Goal: Task Accomplishment & Management: Use online tool/utility

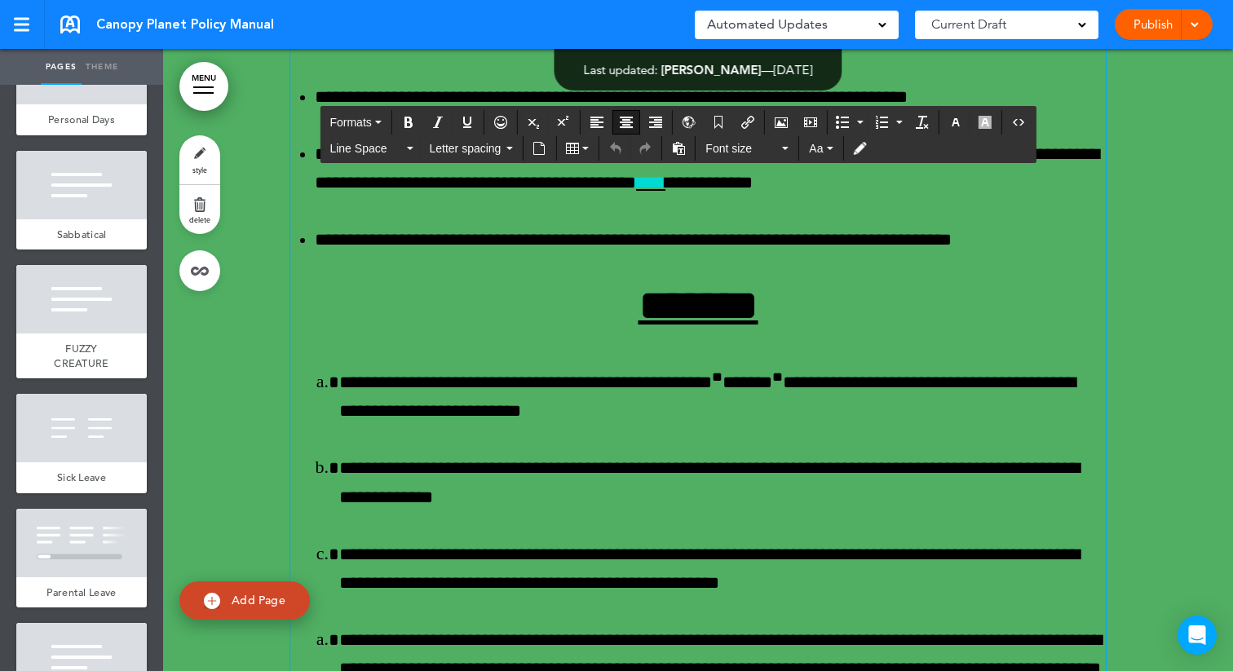
scroll to position [62878, 0]
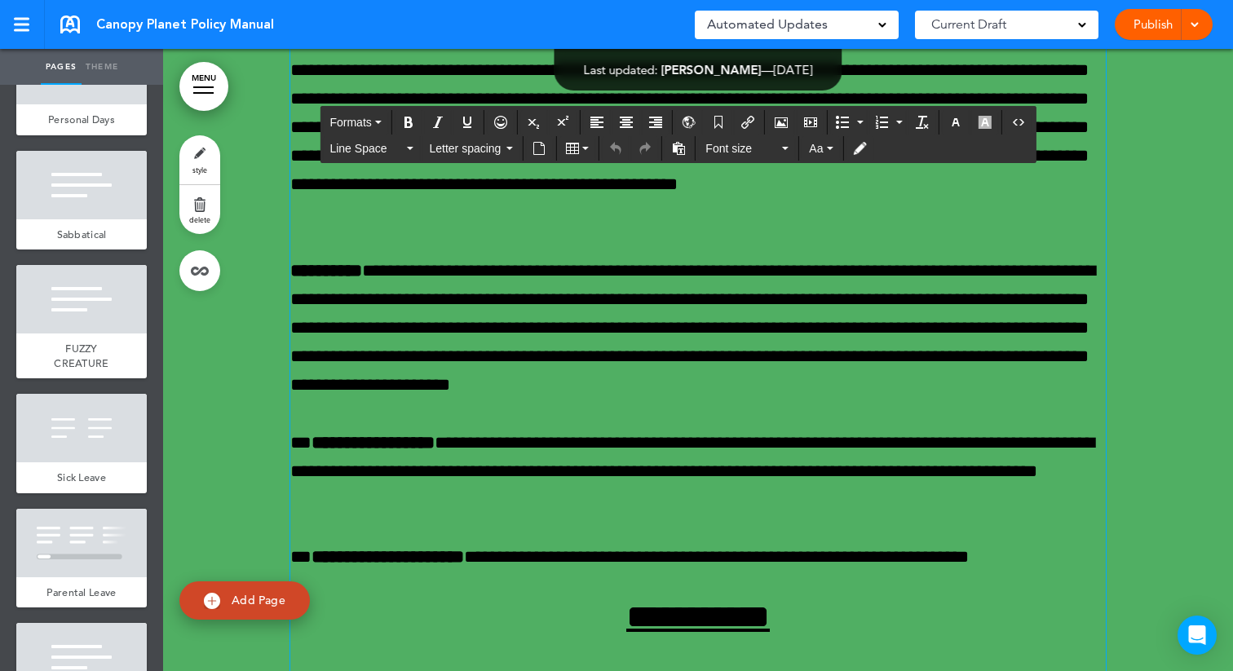
scroll to position [61970, 0]
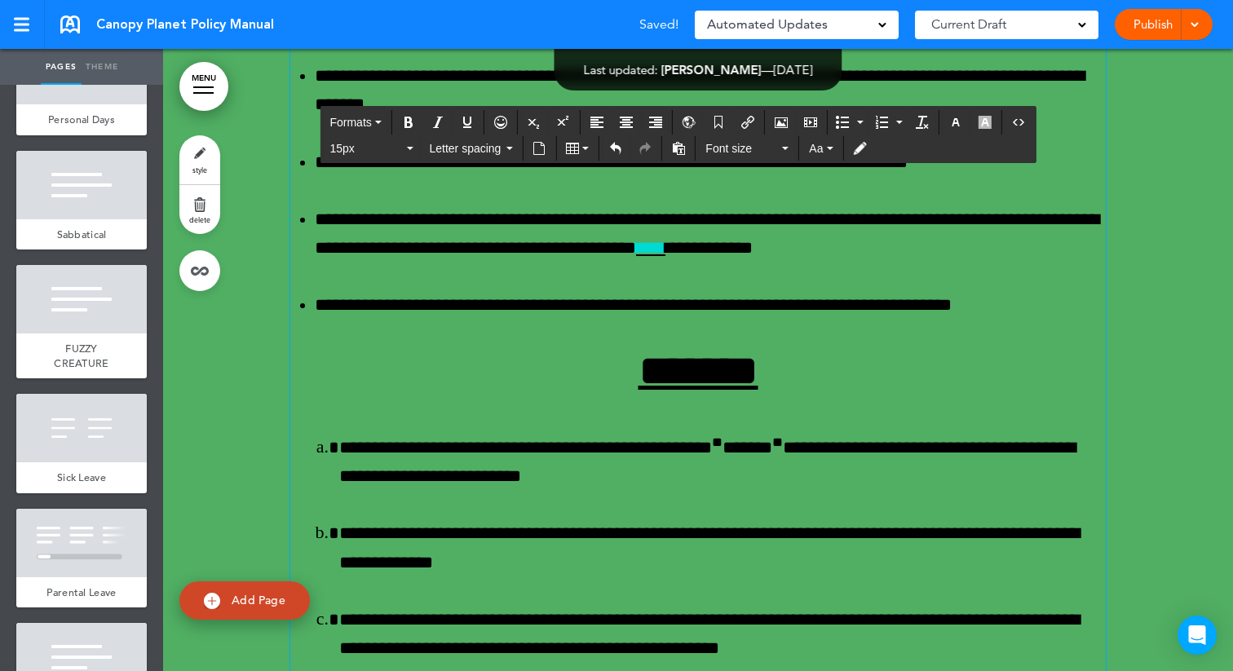
scroll to position [62809, 0]
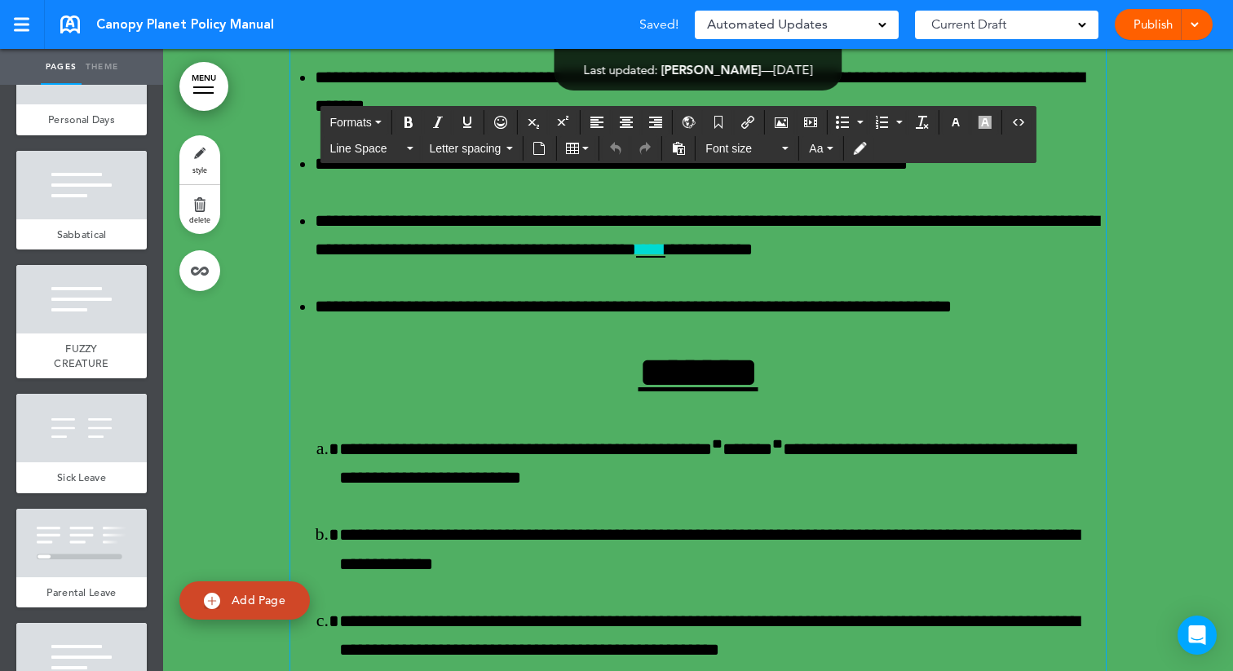
scroll to position [62810, 0]
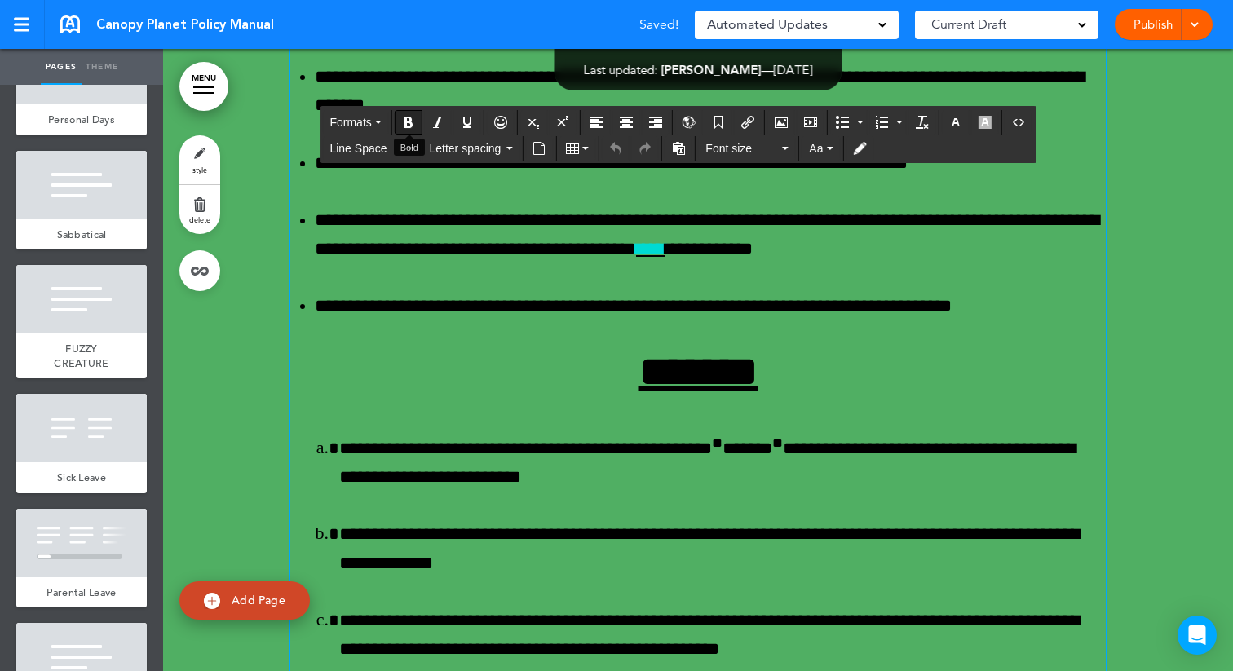
click at [409, 122] on icon "Bold" at bounding box center [408, 122] width 13 height 13
click at [835, 153] on button "Aa" at bounding box center [821, 148] width 37 height 23
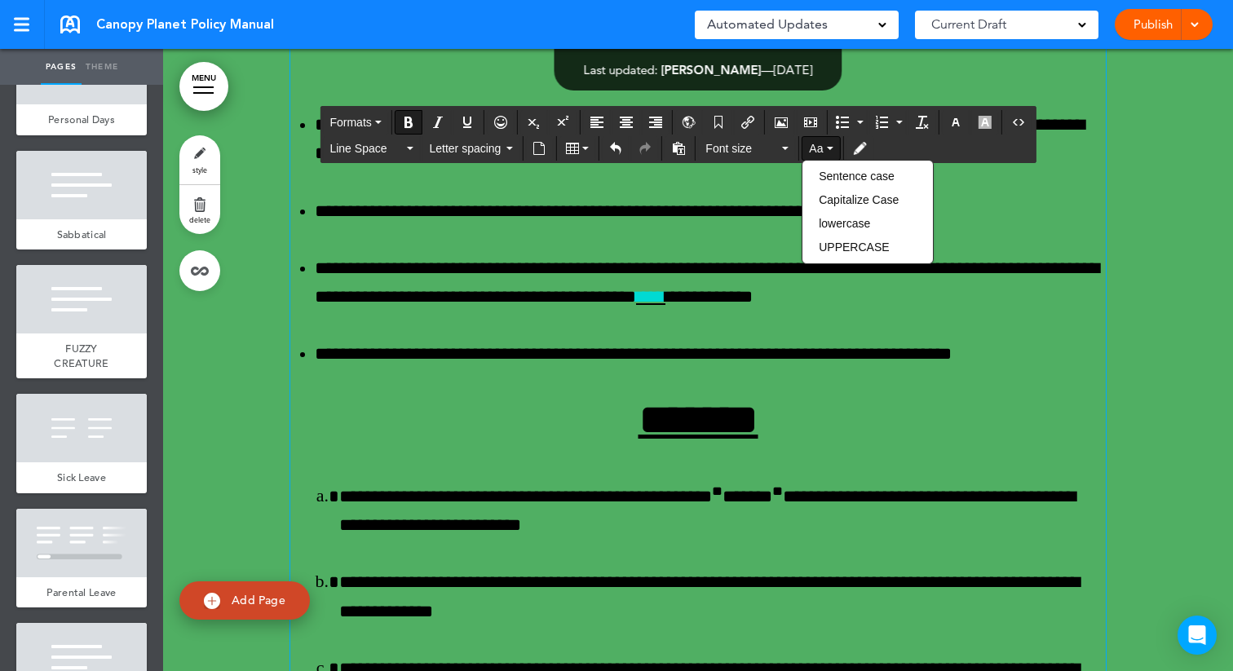
scroll to position [62720, 0]
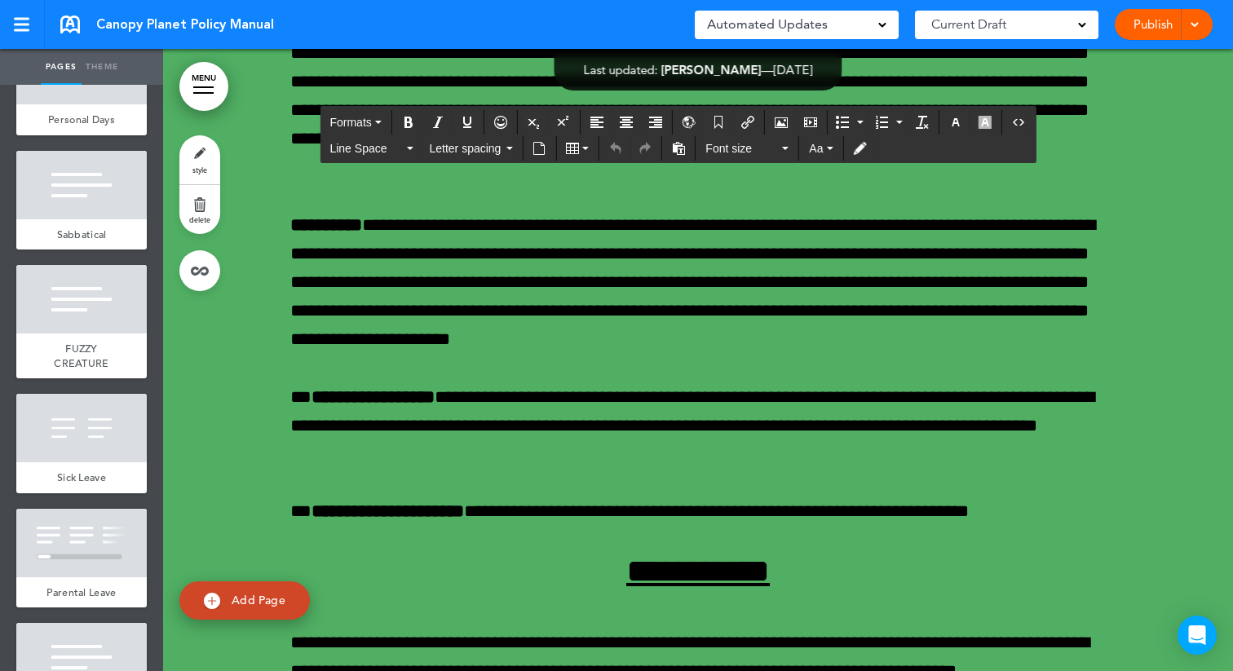
scroll to position [61872, 0]
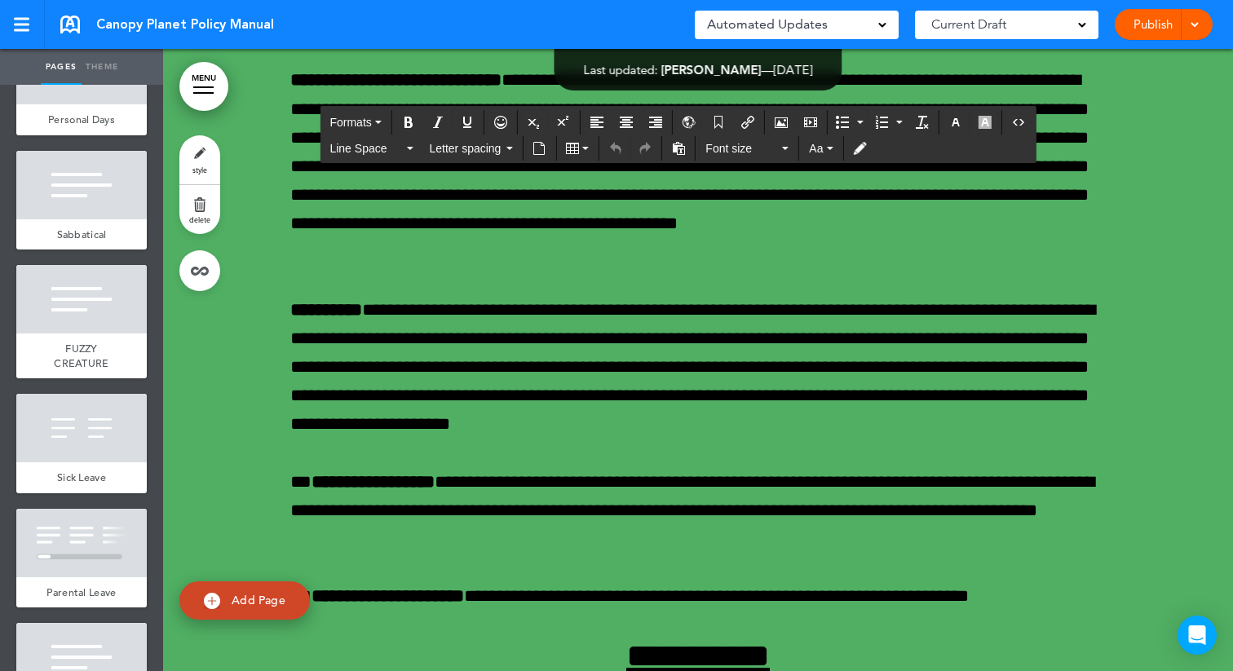
click at [788, 153] on button "Font size" at bounding box center [747, 148] width 96 height 23
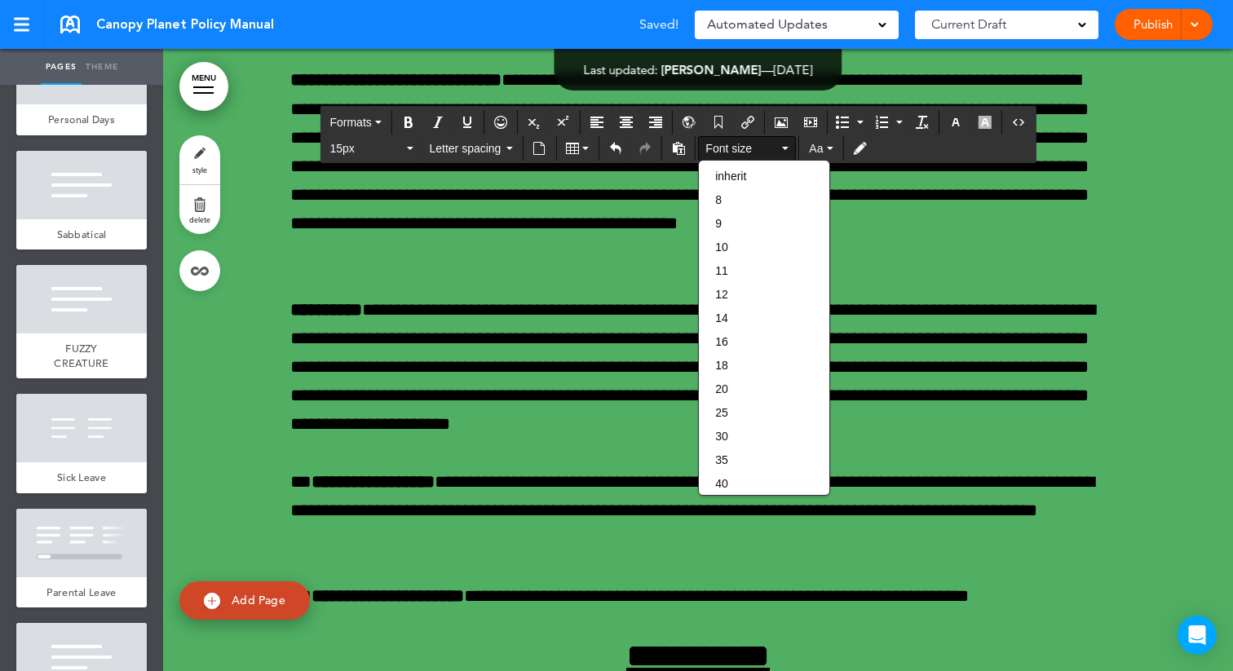
click at [788, 153] on button "Font size" at bounding box center [747, 148] width 96 height 23
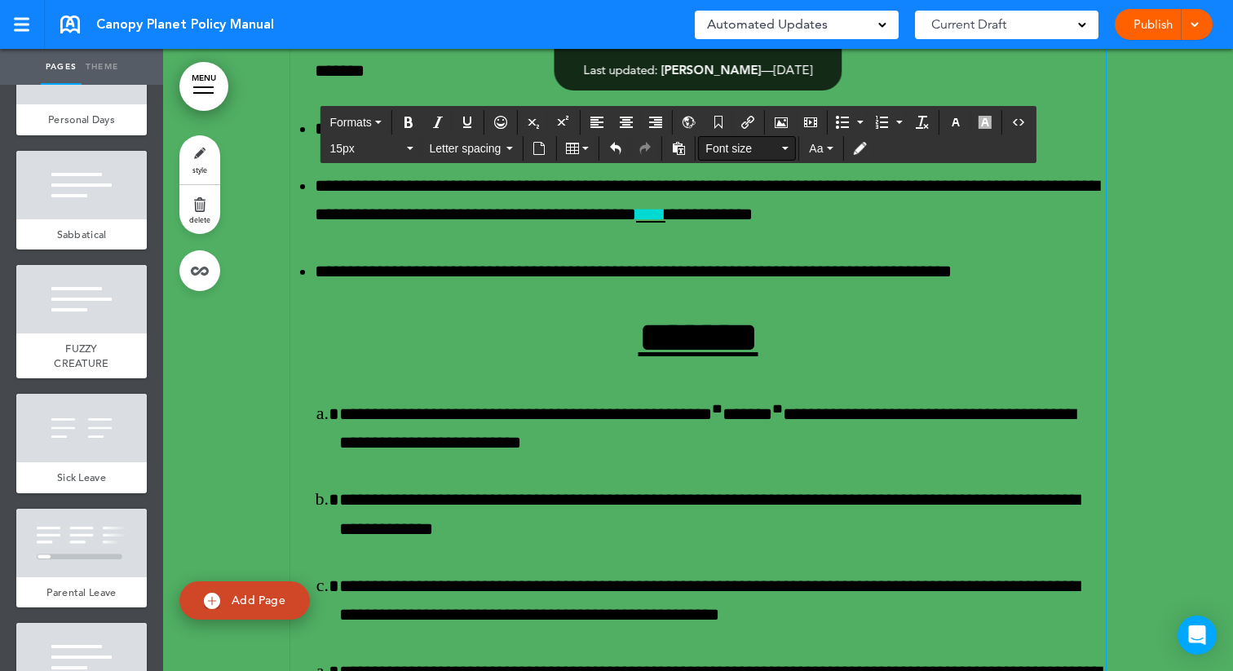
scroll to position [62847, 0]
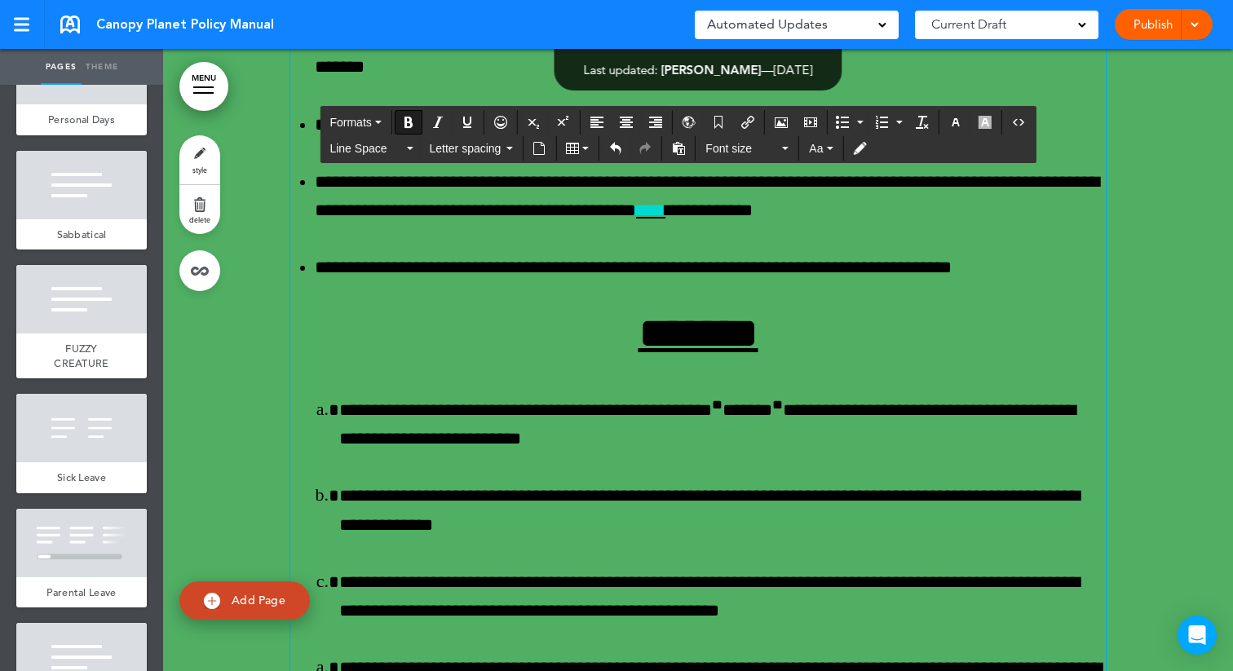
click at [786, 149] on icon "button" at bounding box center [785, 148] width 7 height 3
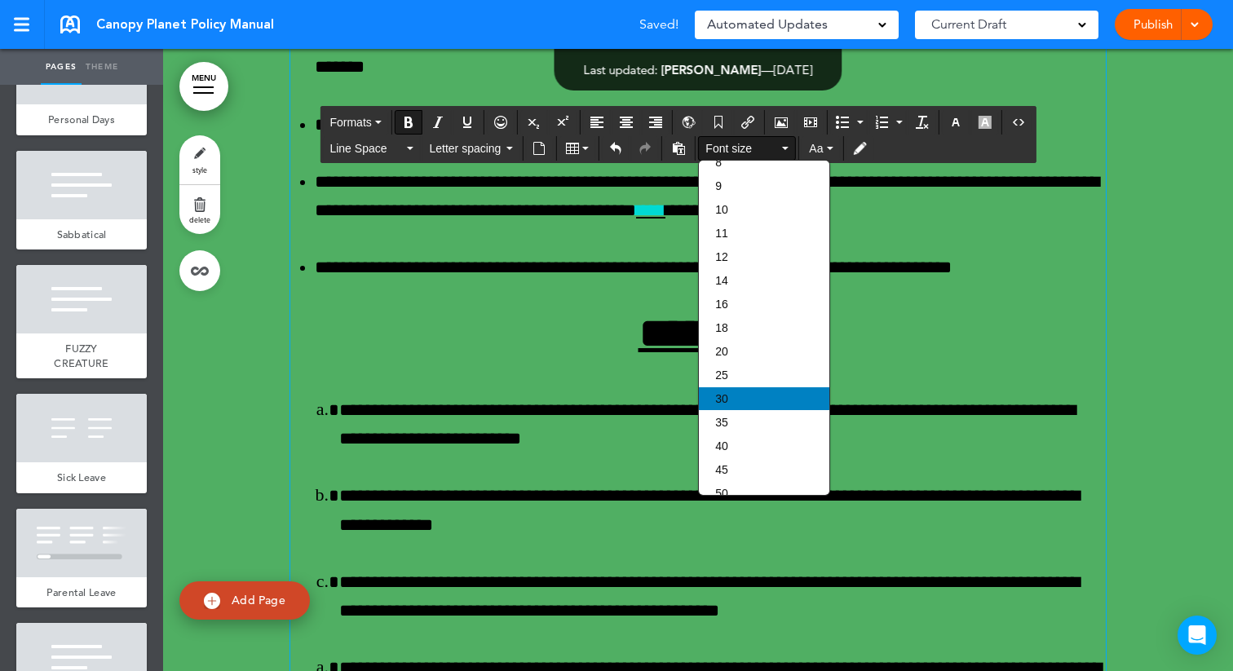
scroll to position [80, 0]
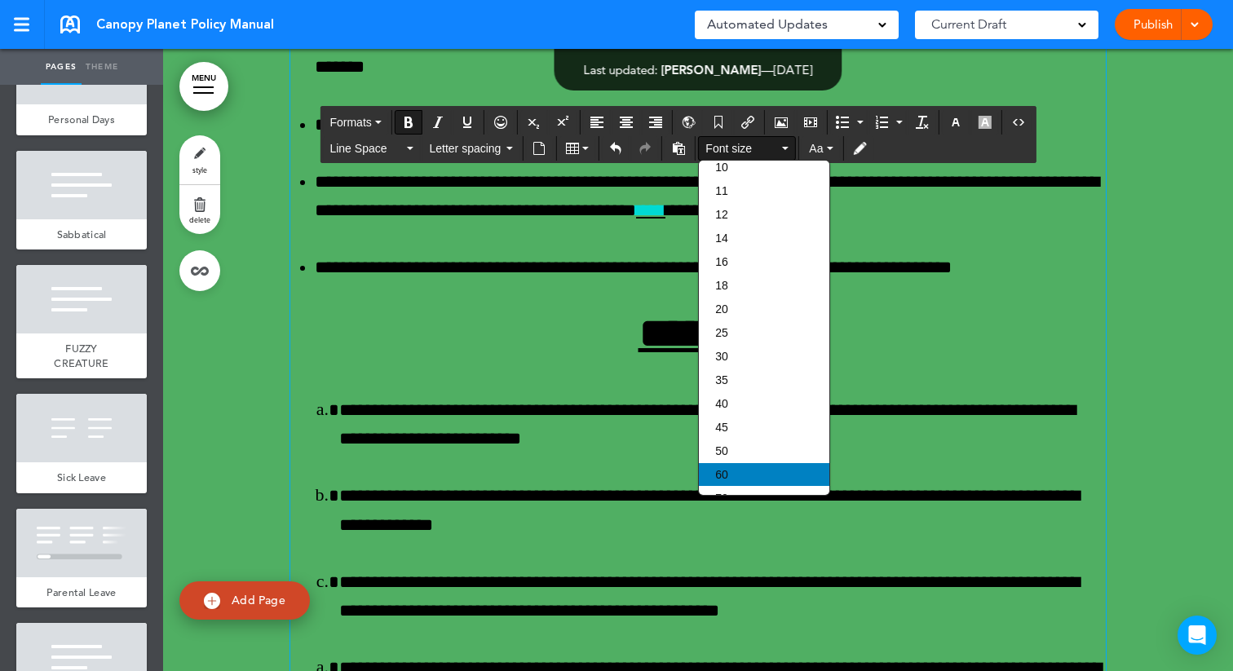
click at [759, 480] on div "60" at bounding box center [764, 474] width 131 height 23
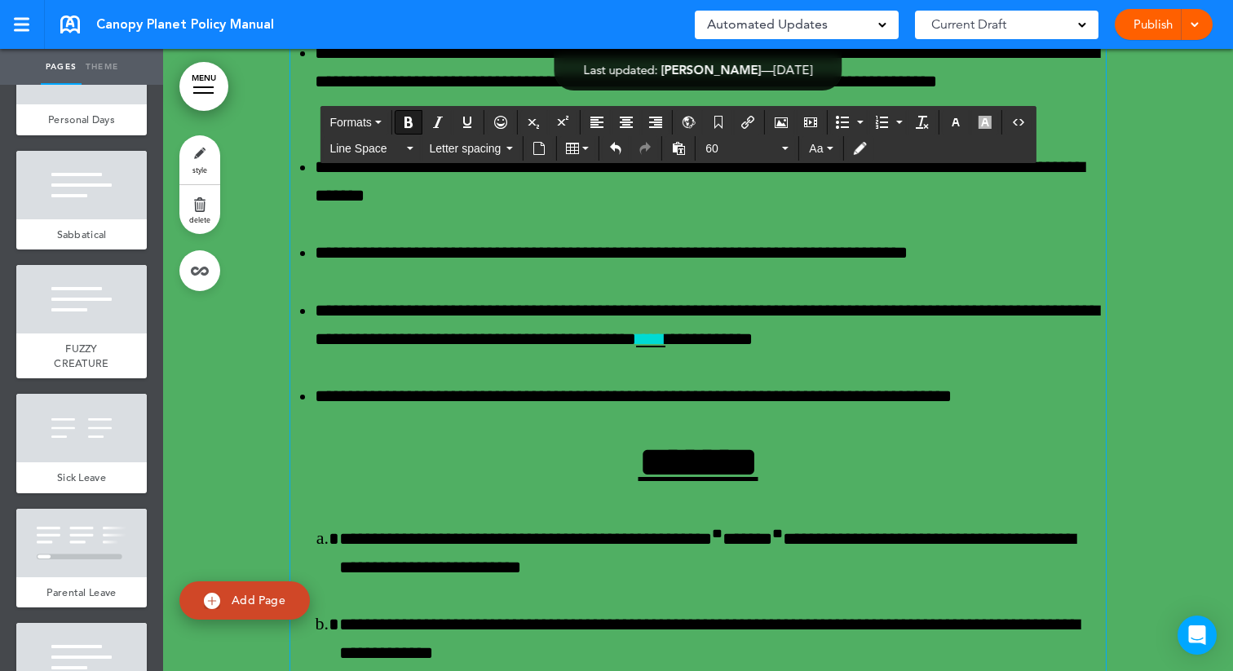
scroll to position [62848, 0]
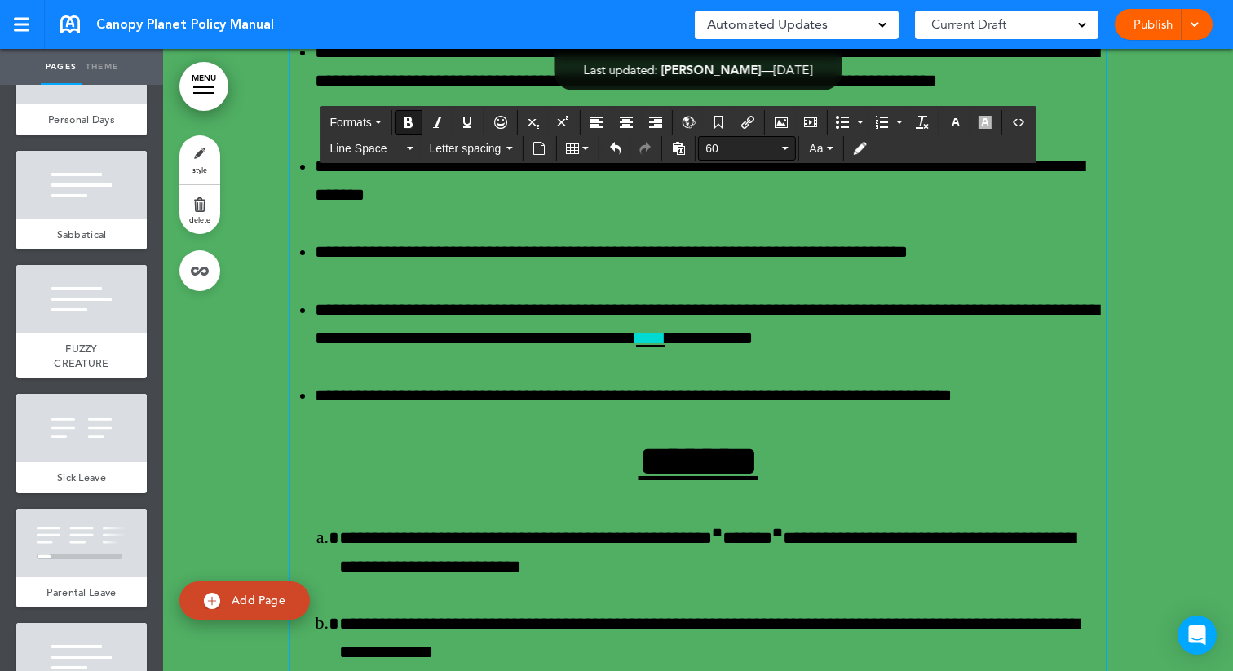
click at [783, 148] on icon "button" at bounding box center [785, 148] width 7 height 3
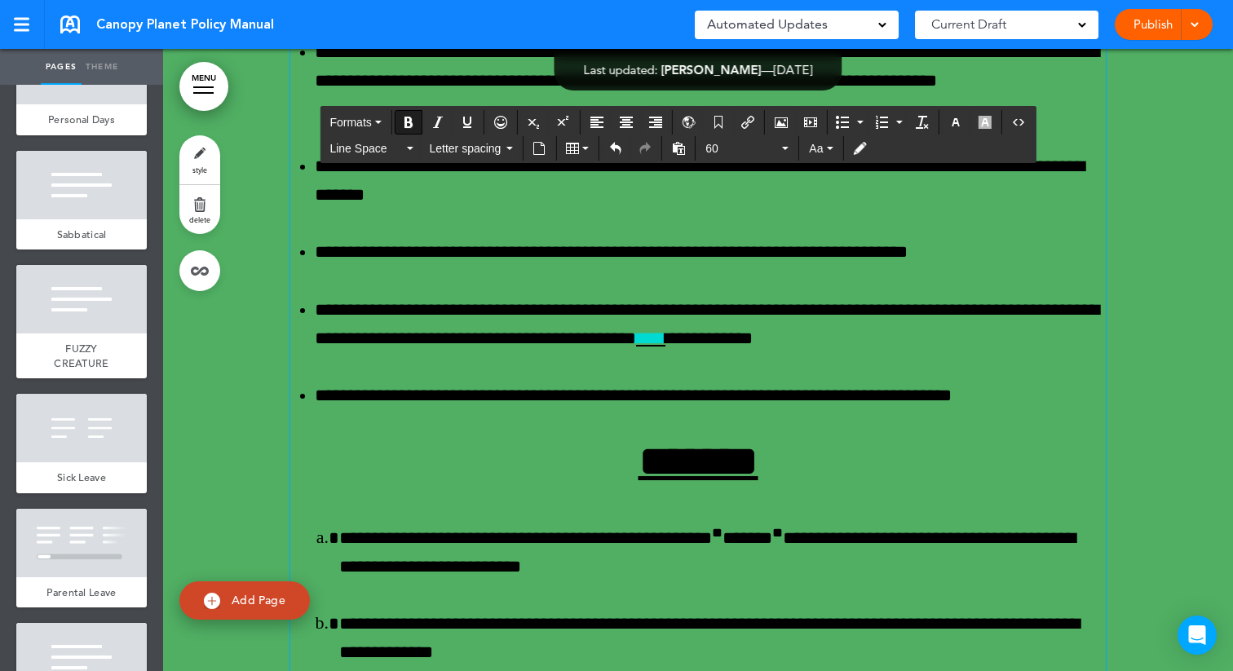
scroll to position [62849, 0]
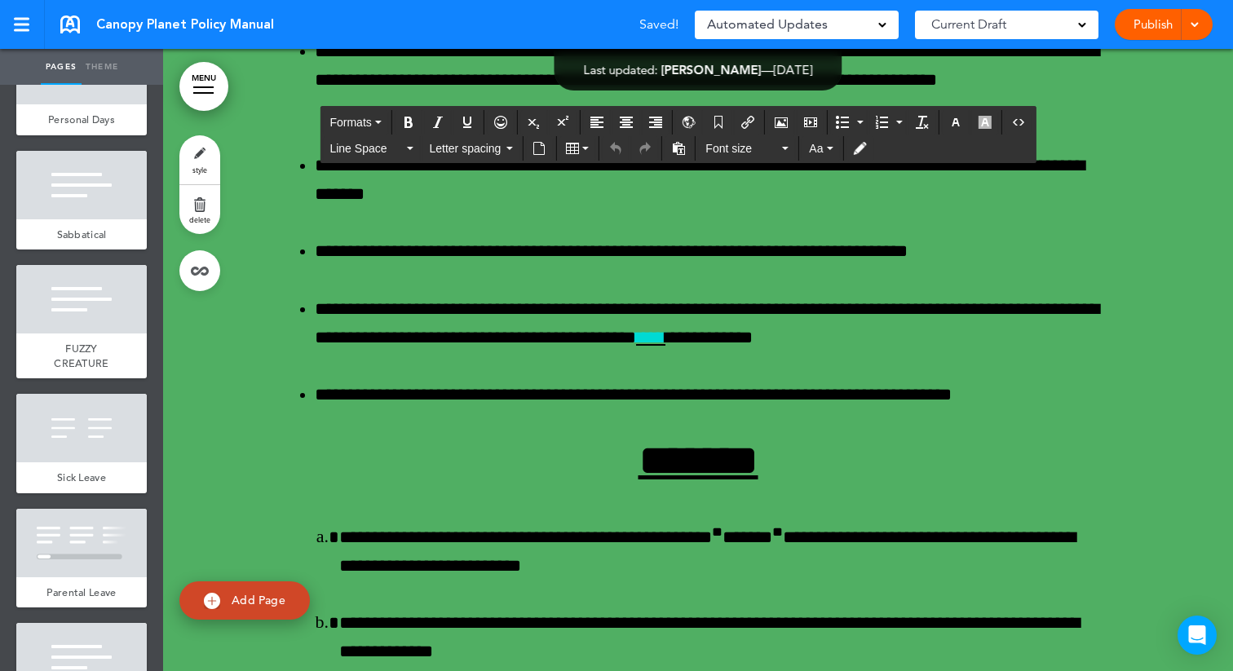
drag, startPoint x: 784, startPoint y: 193, endPoint x: 615, endPoint y: 188, distance: 168.9
copy h1 "*******"
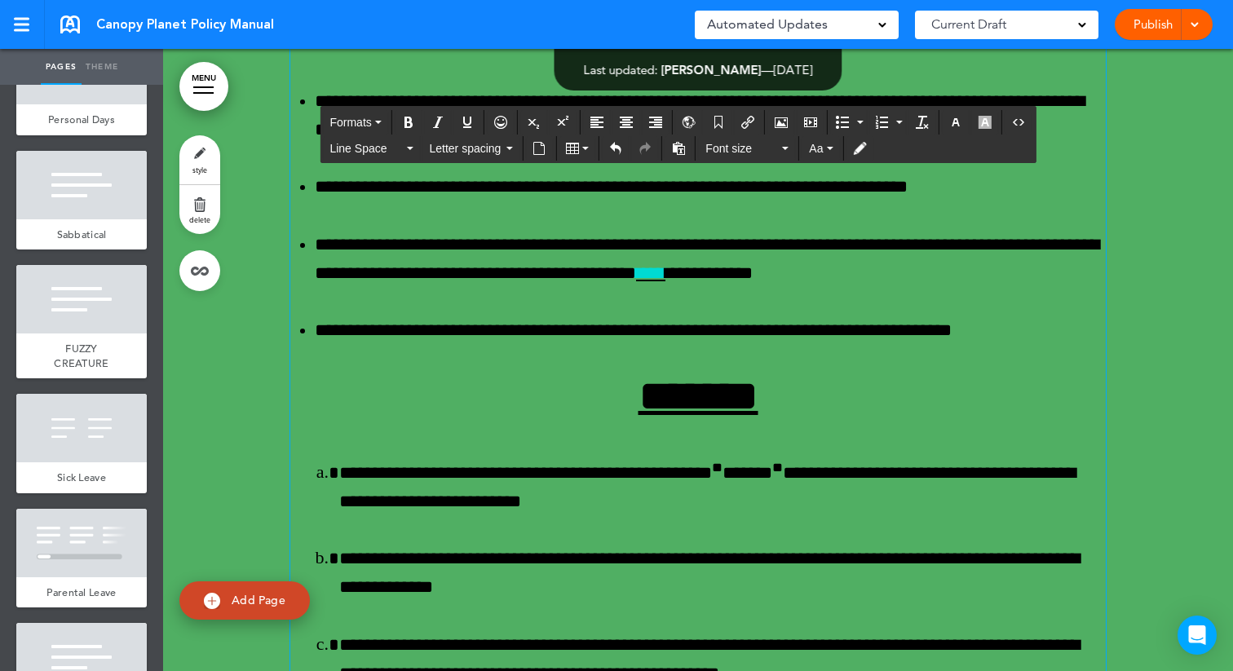
scroll to position [63093, 0]
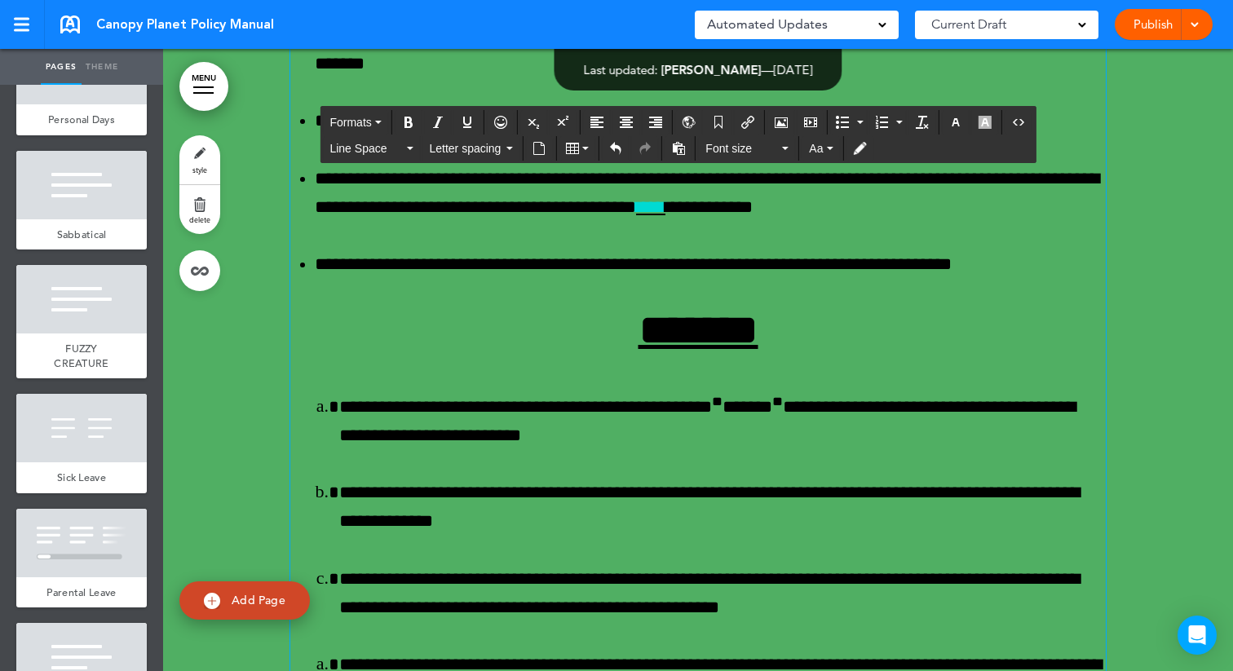
drag, startPoint x: 774, startPoint y: 263, endPoint x: 609, endPoint y: 219, distance: 170.8
drag, startPoint x: 769, startPoint y: 354, endPoint x: 546, endPoint y: 250, distance: 246.7
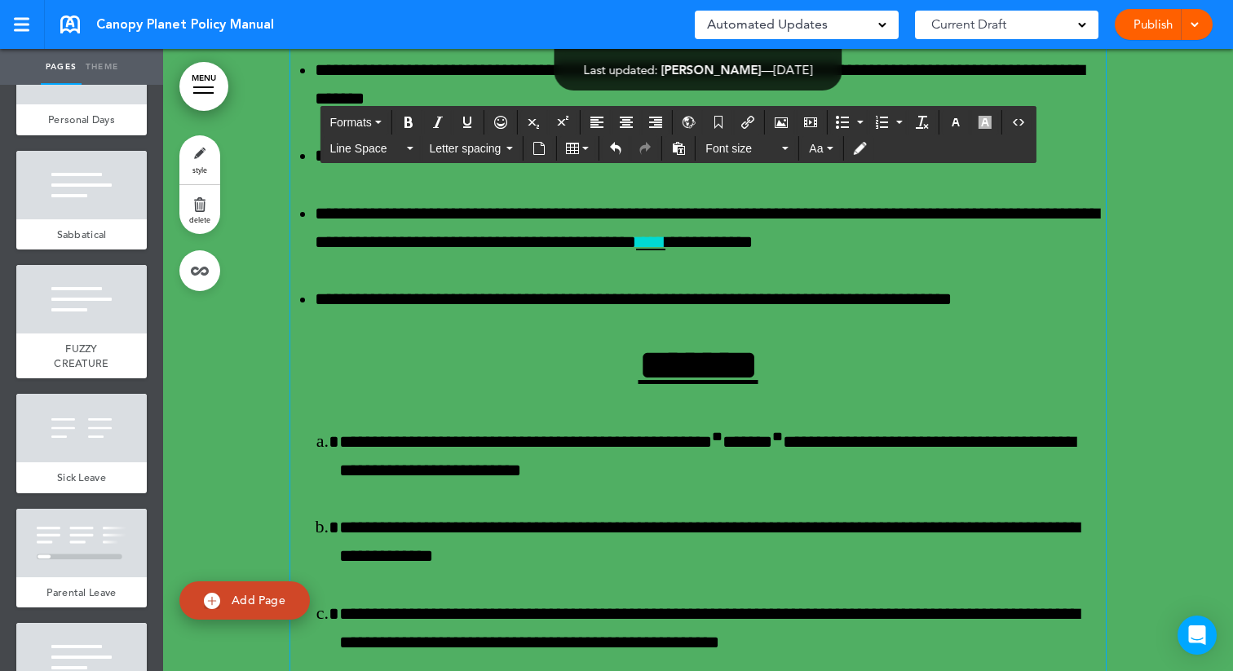
scroll to position [62949, 0]
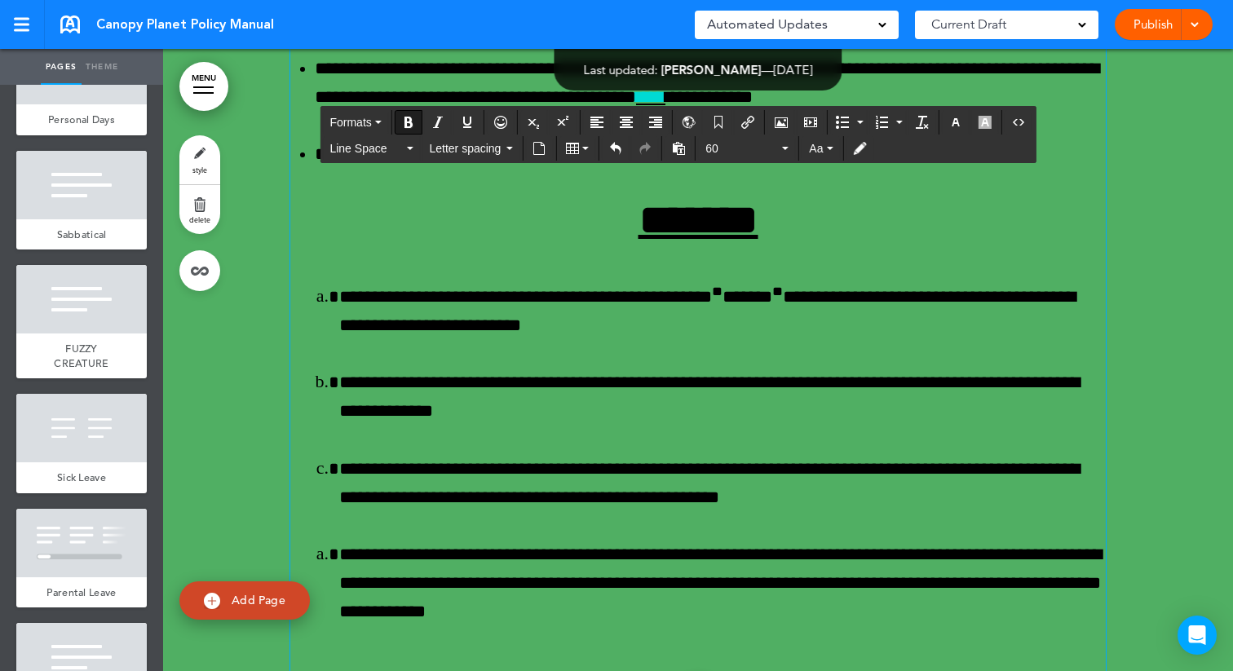
scroll to position [63093, 0]
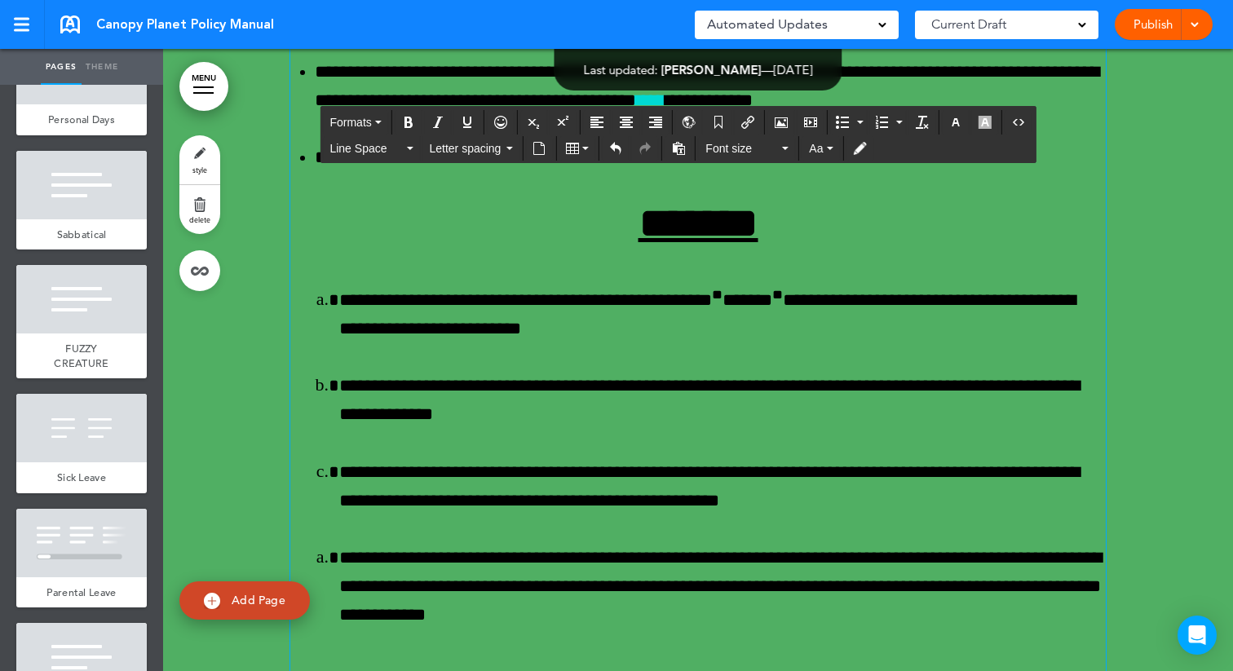
copy h1 "*********"
drag, startPoint x: 910, startPoint y: 436, endPoint x: 332, endPoint y: 466, distance: 578.3
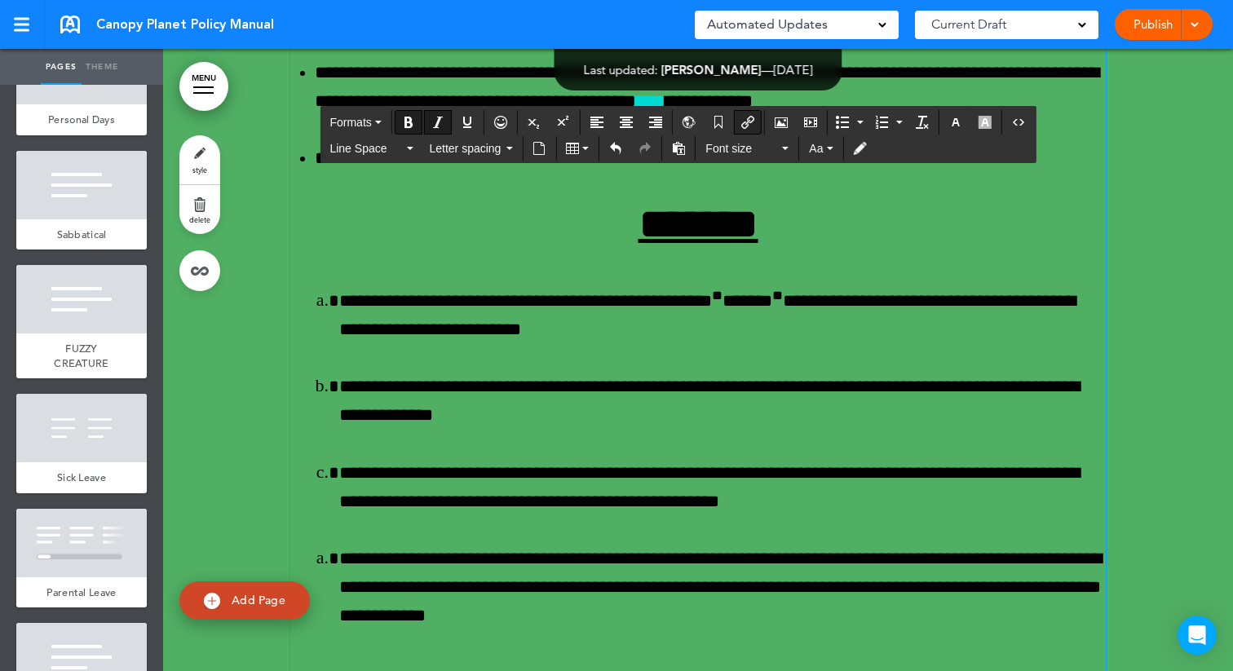
scroll to position [63094, 0]
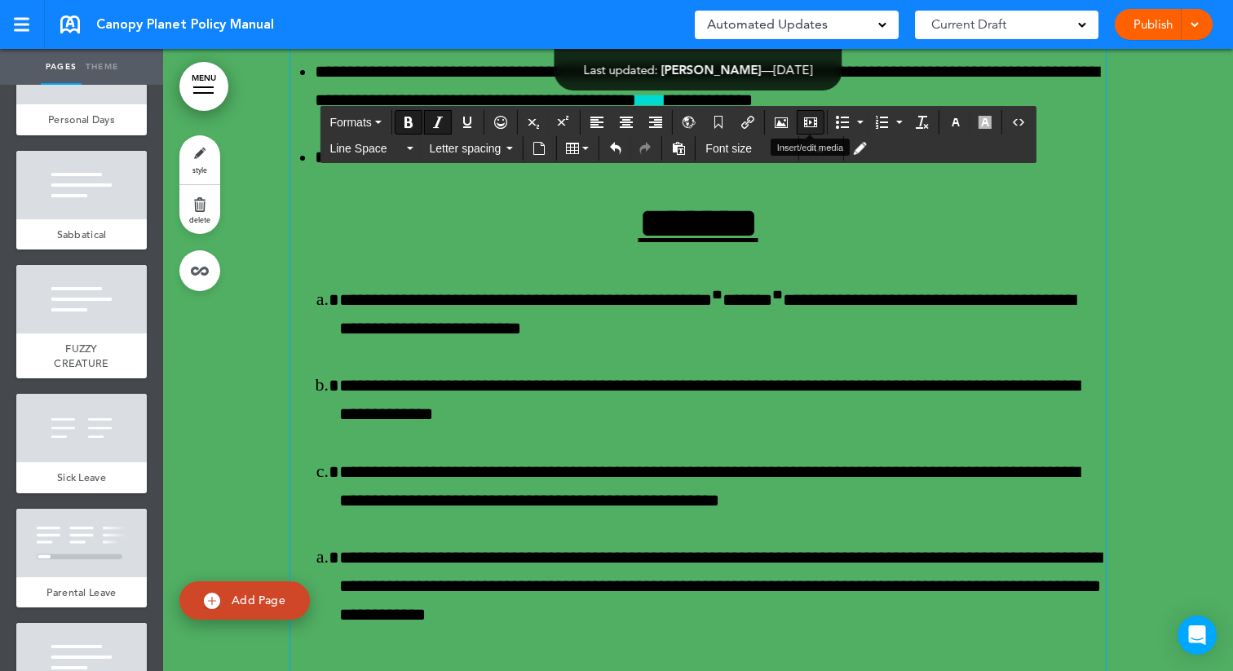
click at [809, 121] on icon "Insert/edit media" at bounding box center [810, 122] width 13 height 13
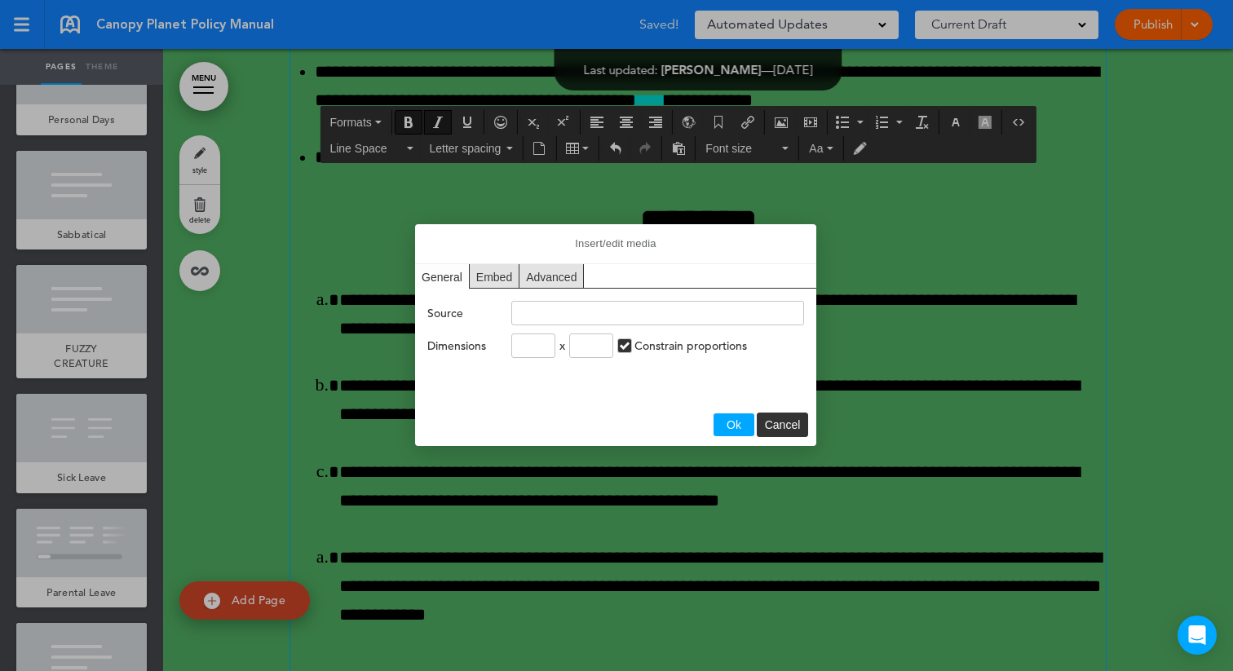
click at [746, 117] on div at bounding box center [616, 335] width 1233 height 671
click at [750, 123] on div at bounding box center [616, 335] width 1233 height 671
click at [778, 423] on span "Cancel" at bounding box center [783, 424] width 36 height 13
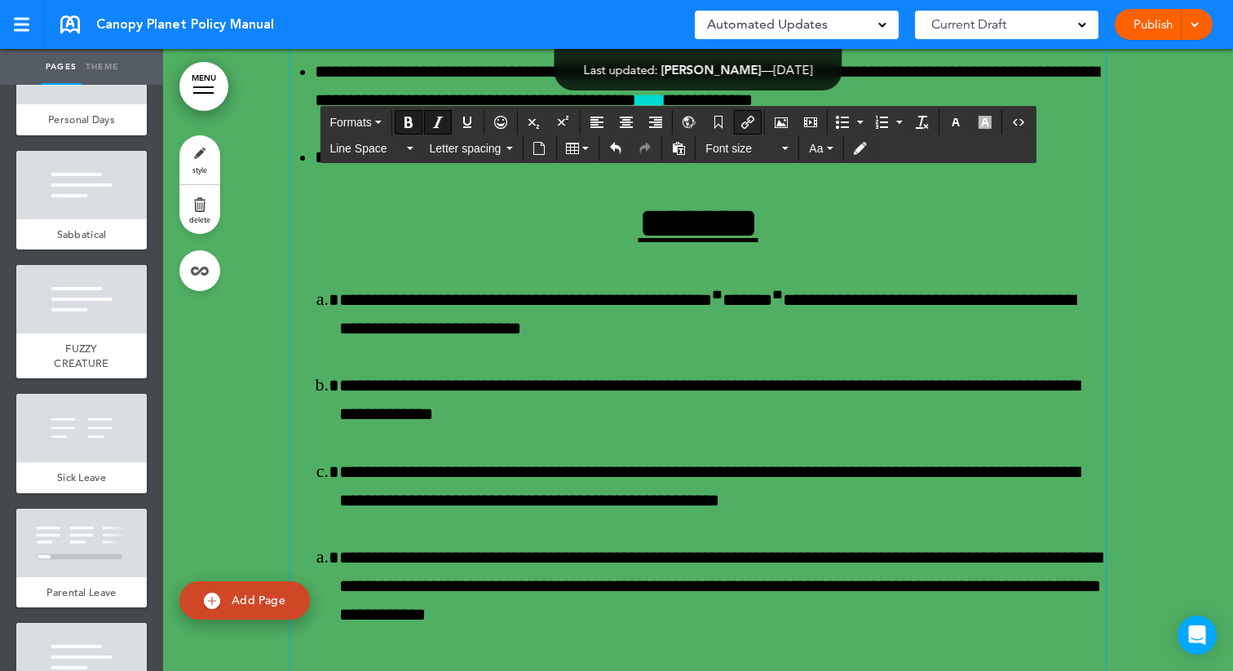
click at [747, 122] on icon "Insert/edit airmason link" at bounding box center [748, 122] width 13 height 13
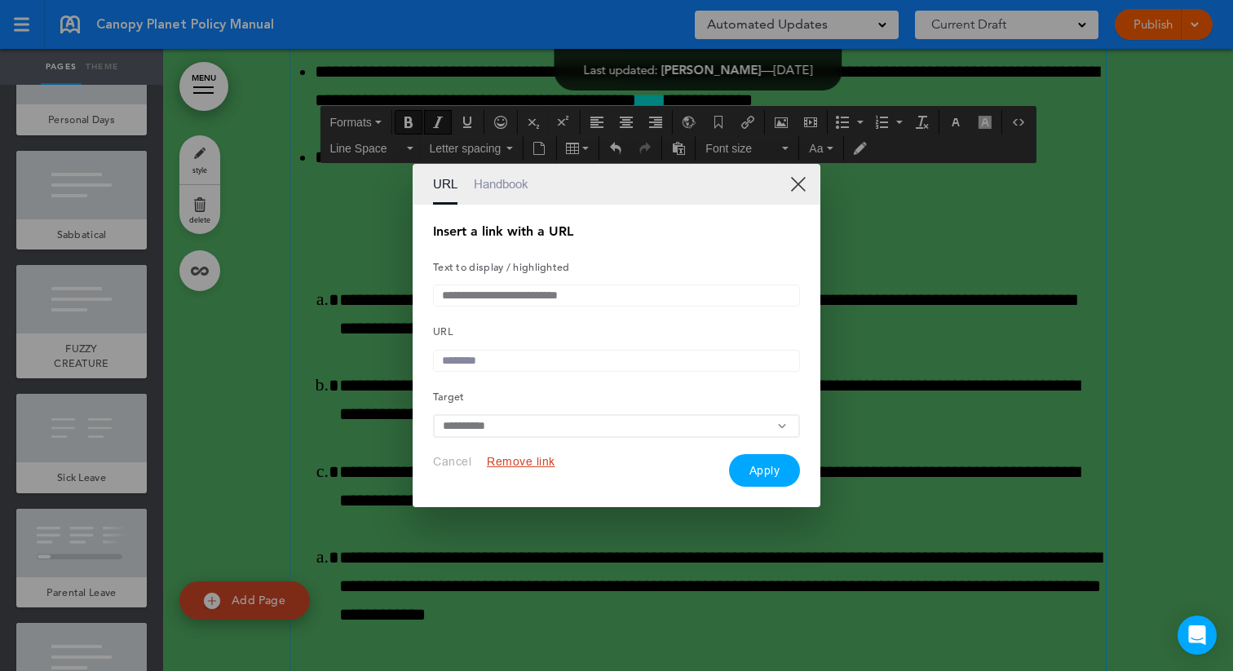
click at [511, 363] on input "text" at bounding box center [616, 361] width 367 height 22
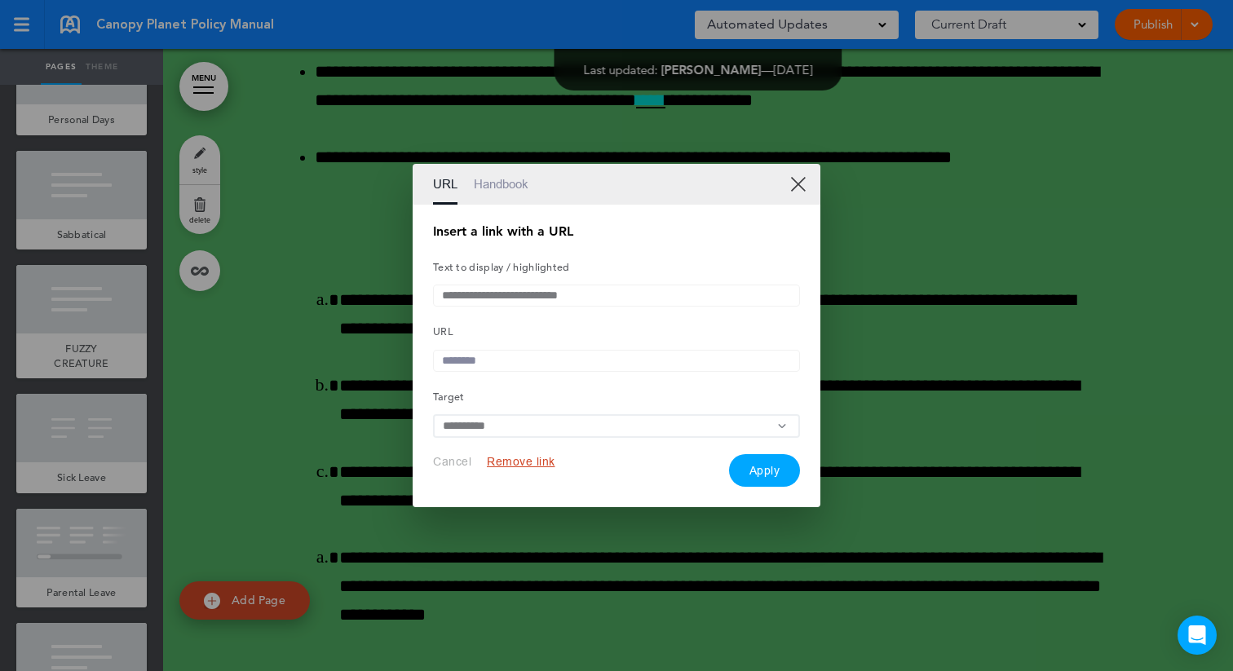
click at [804, 176] on link "XX" at bounding box center [797, 183] width 15 height 15
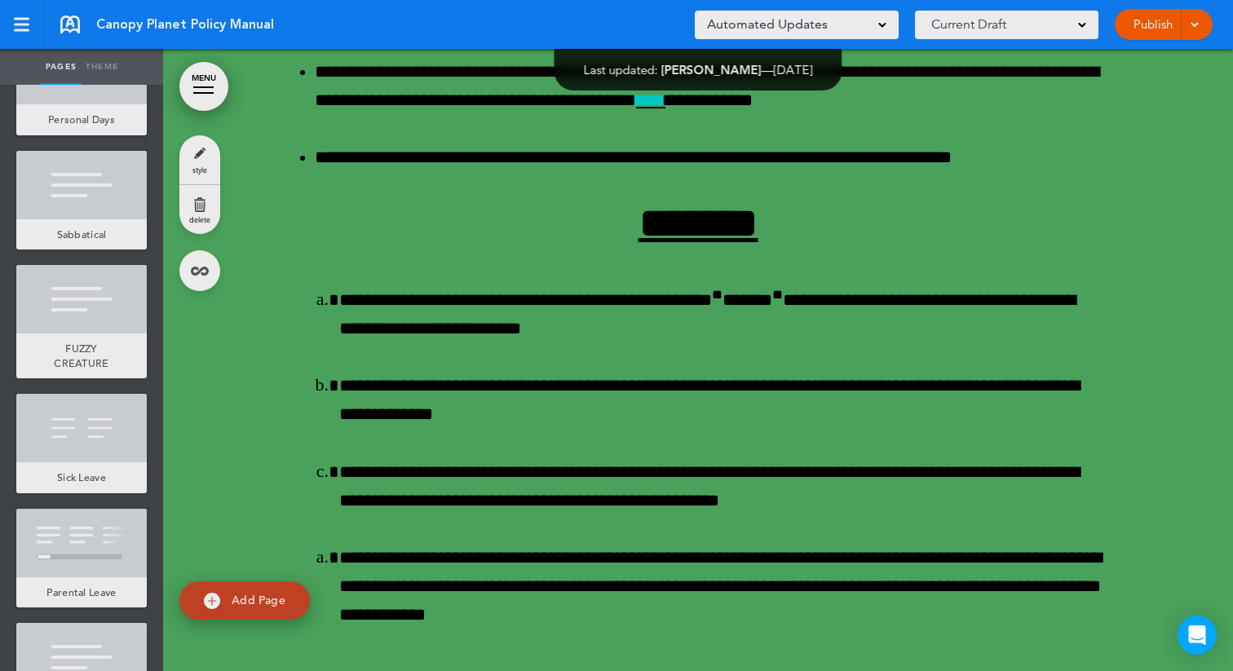
scroll to position [63093, 0]
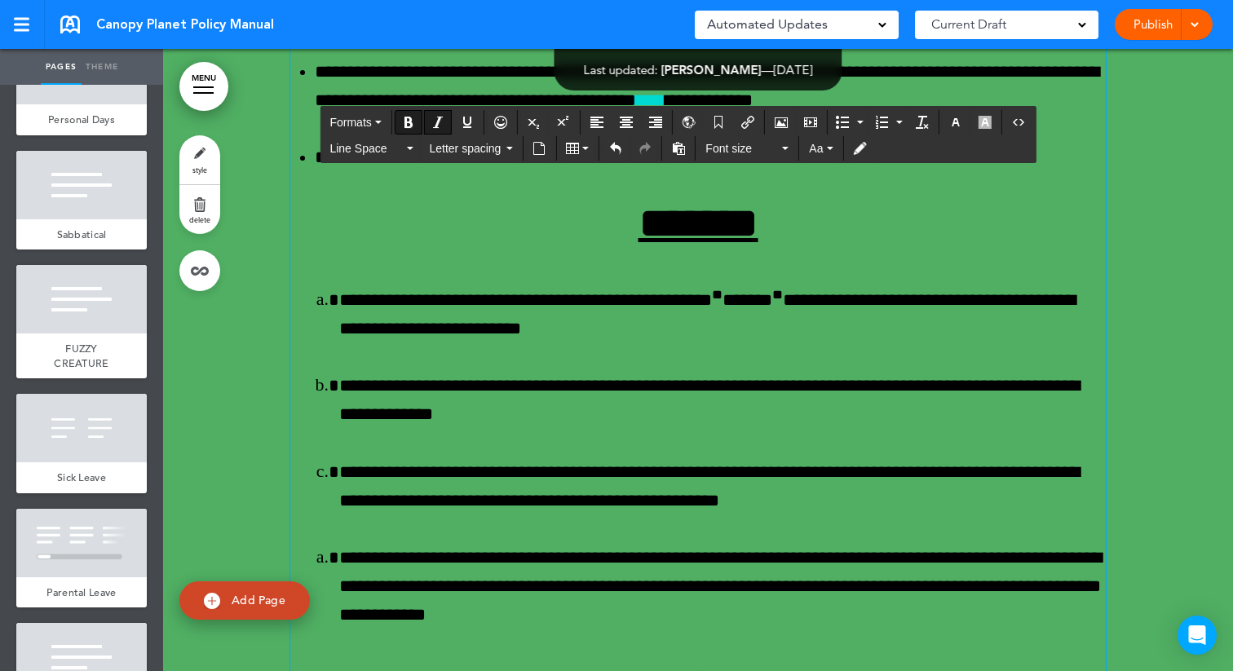
drag, startPoint x: 906, startPoint y: 433, endPoint x: 333, endPoint y: 468, distance: 574.5
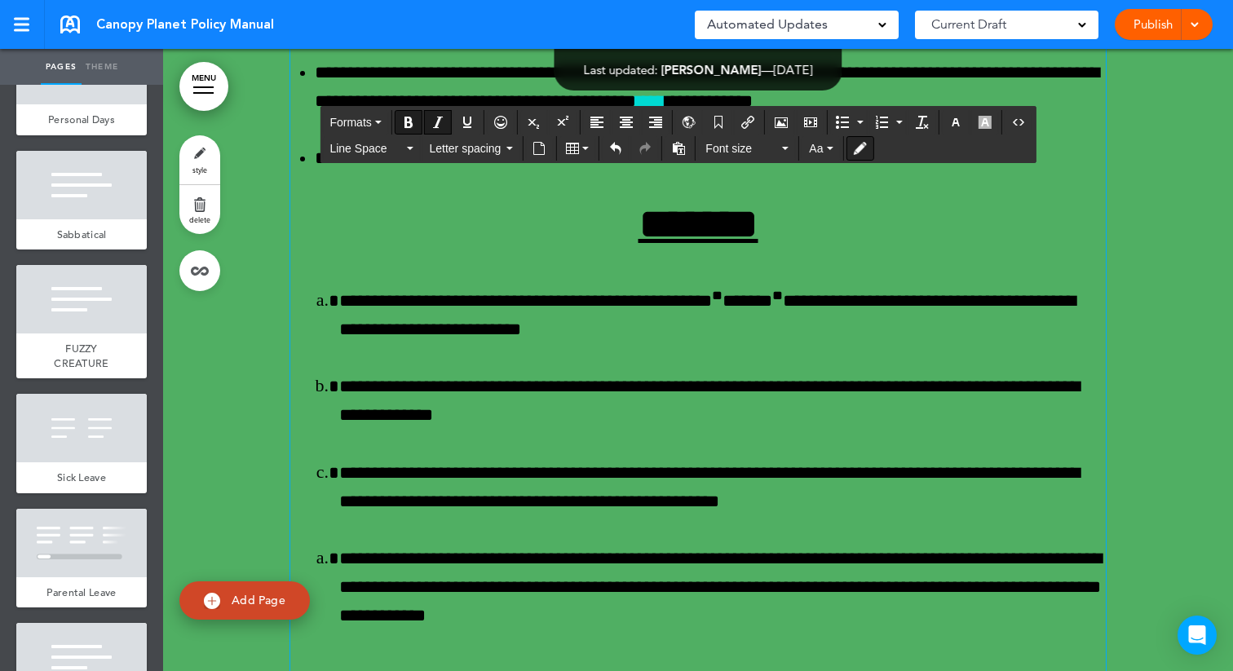
scroll to position [63094, 0]
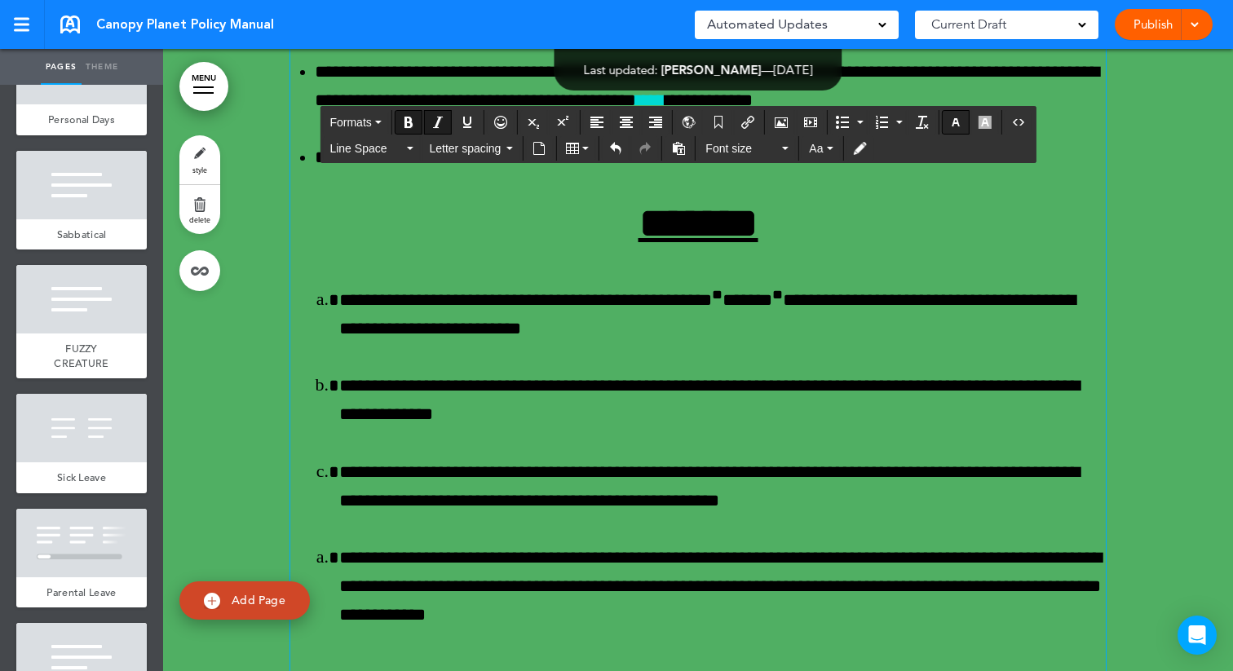
click at [964, 124] on button "button" at bounding box center [956, 122] width 26 height 23
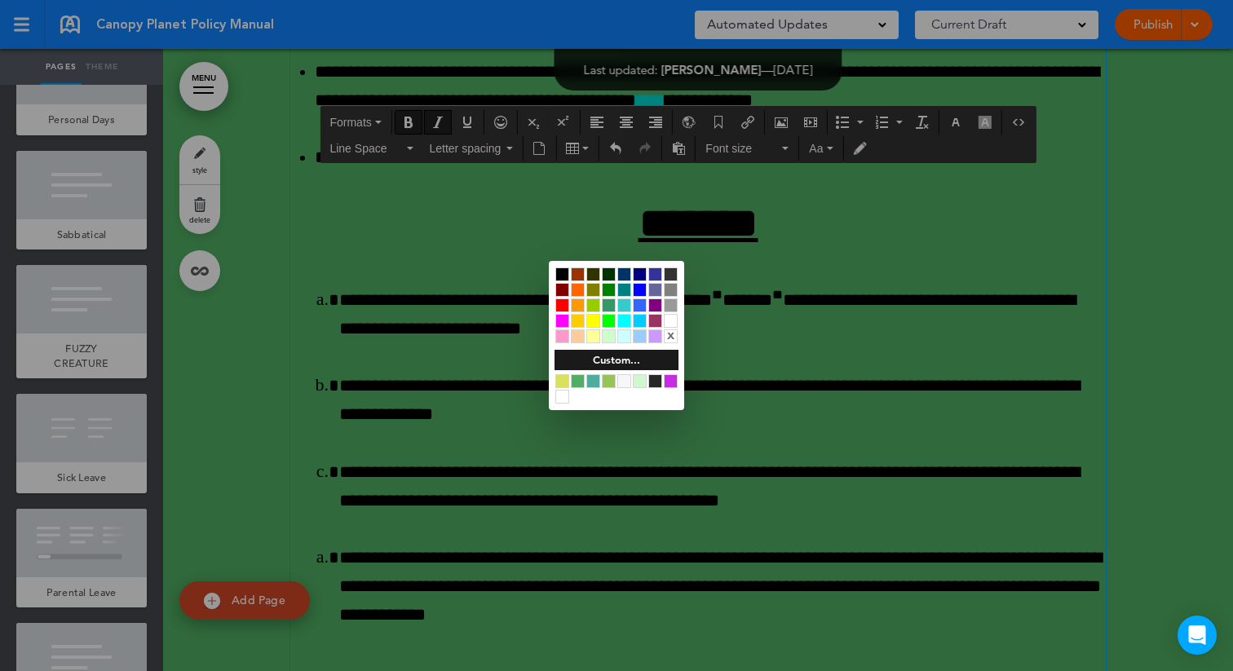
click at [643, 291] on div at bounding box center [640, 290] width 14 height 14
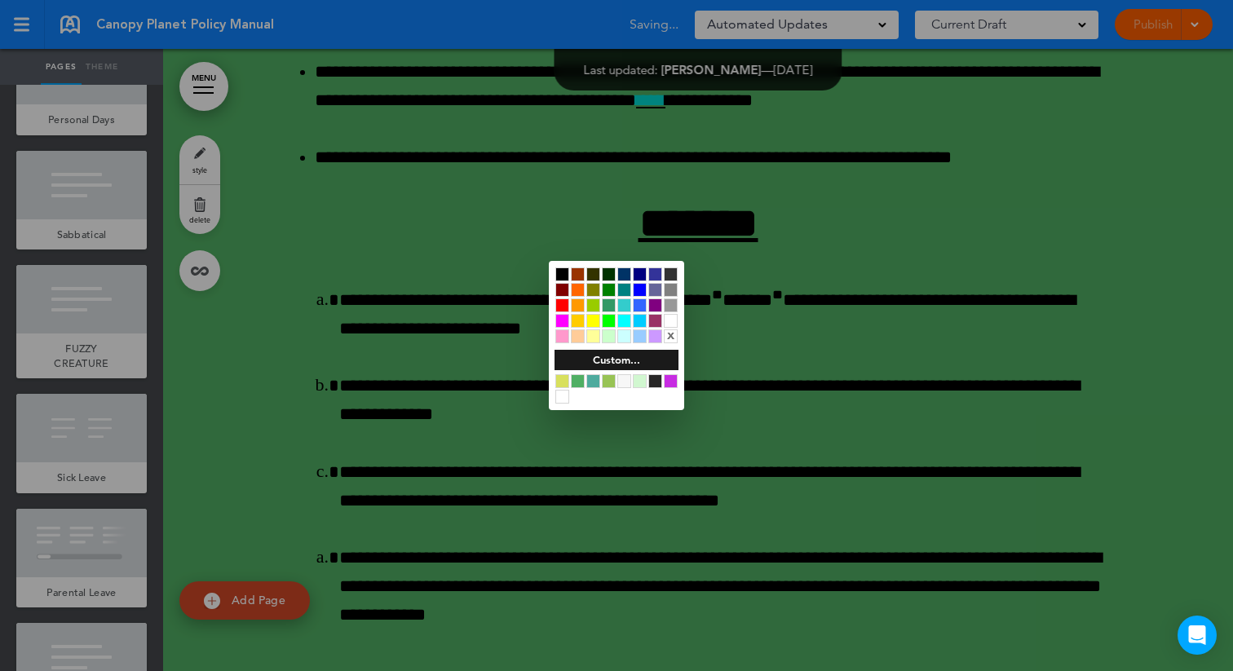
click at [745, 124] on div at bounding box center [616, 335] width 1233 height 671
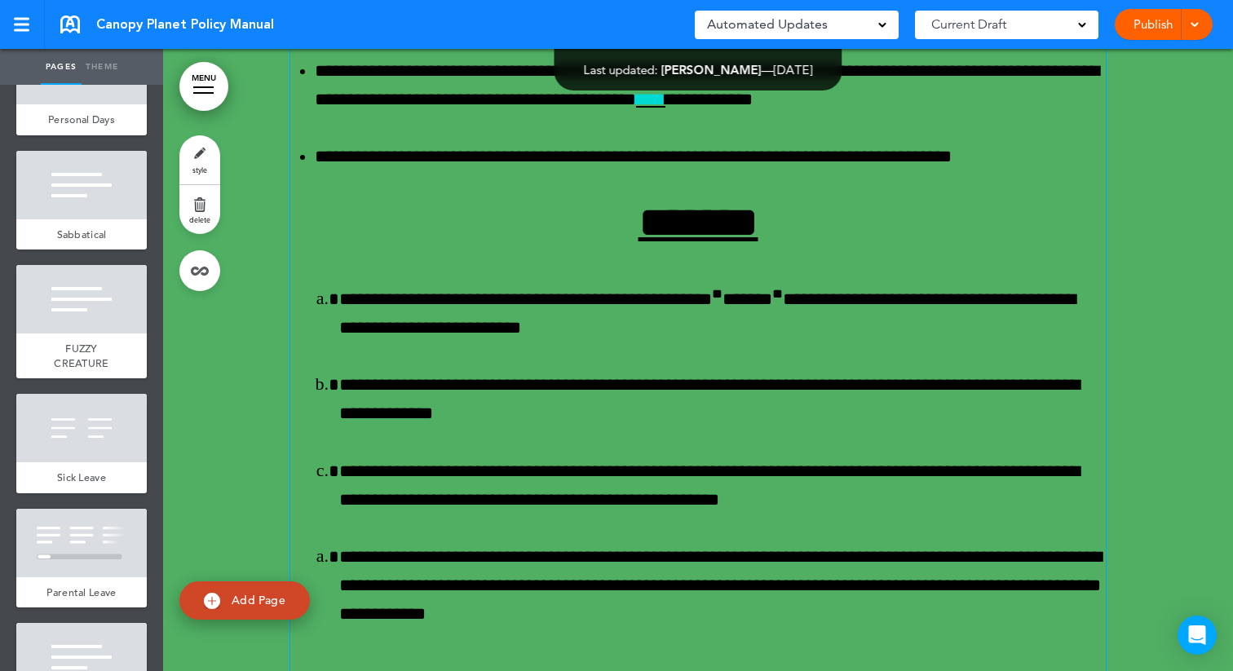
scroll to position [63093, 0]
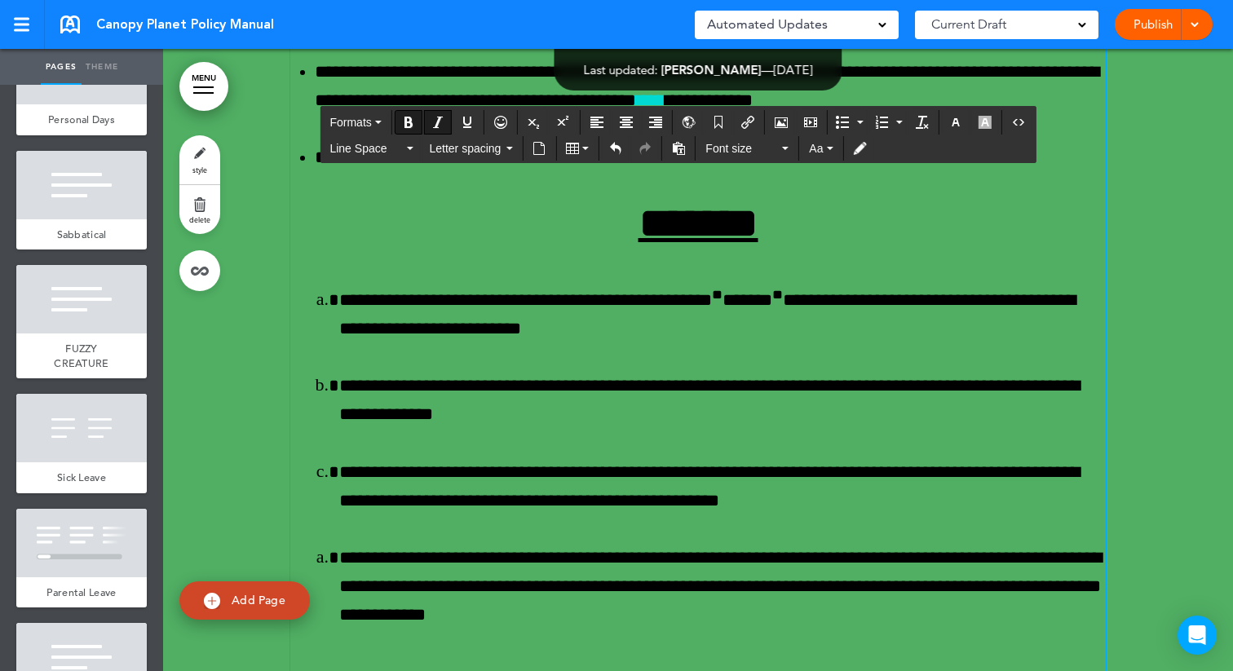
drag, startPoint x: 907, startPoint y: 434, endPoint x: 334, endPoint y: 464, distance: 573.5
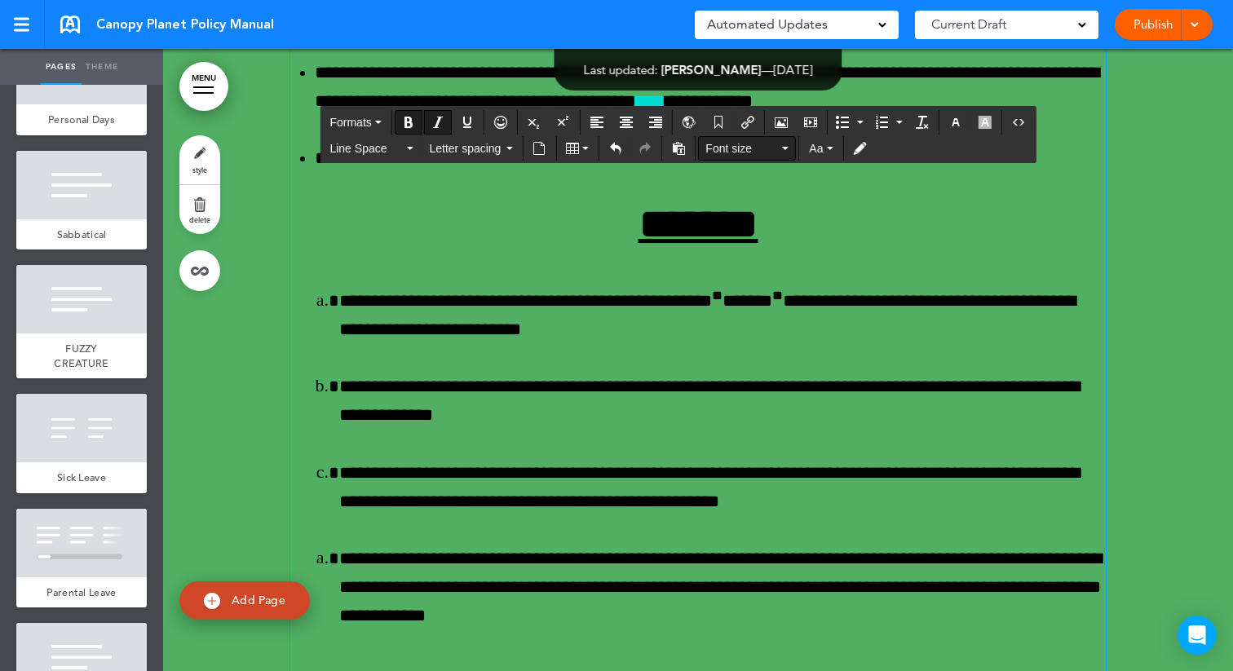
scroll to position [63094, 0]
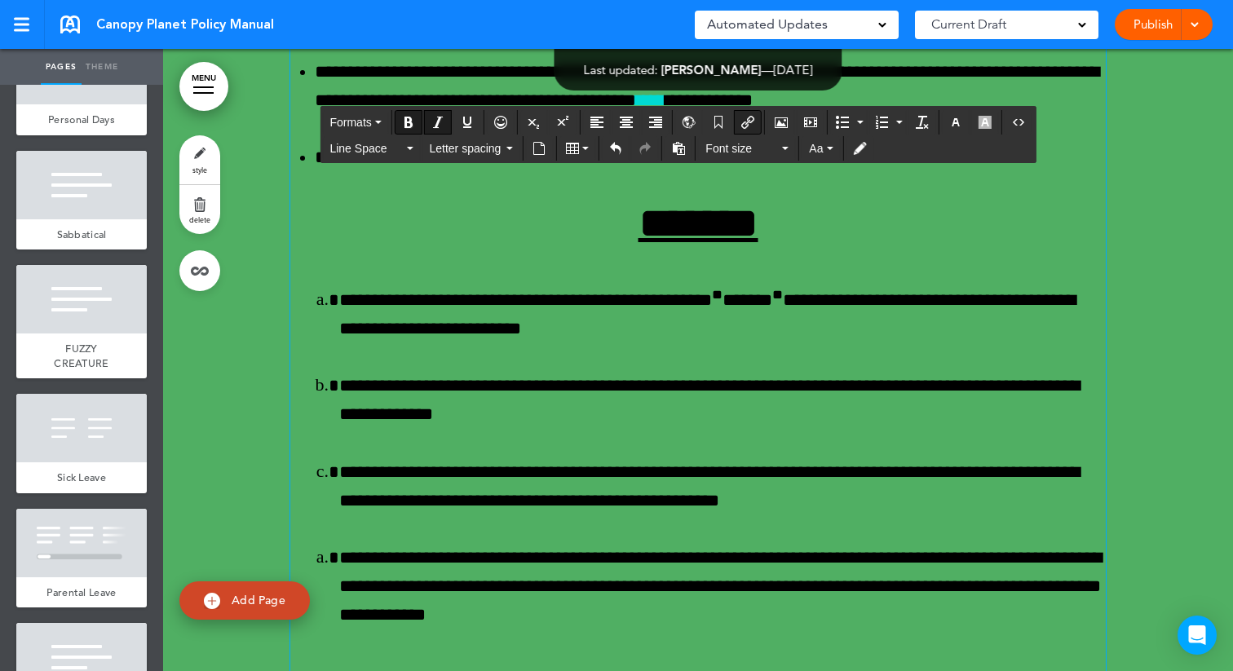
click at [742, 122] on button "Insert/edit airmason link" at bounding box center [748, 122] width 26 height 23
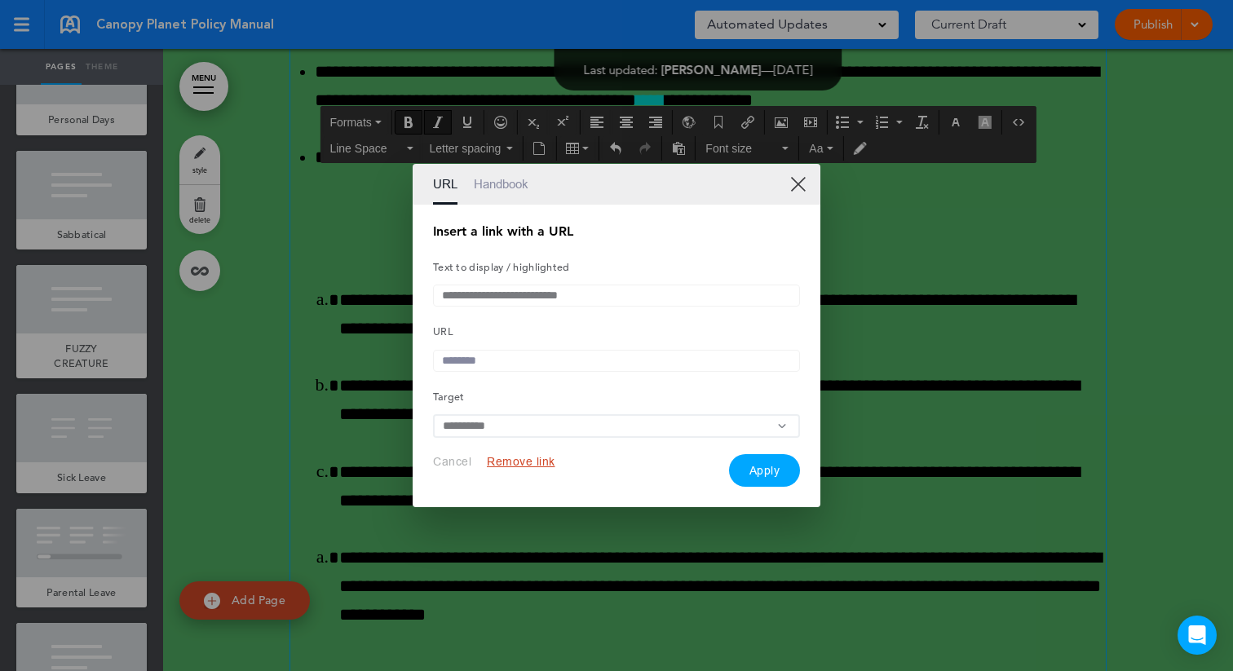
click at [598, 294] on input "**********" at bounding box center [616, 296] width 367 height 22
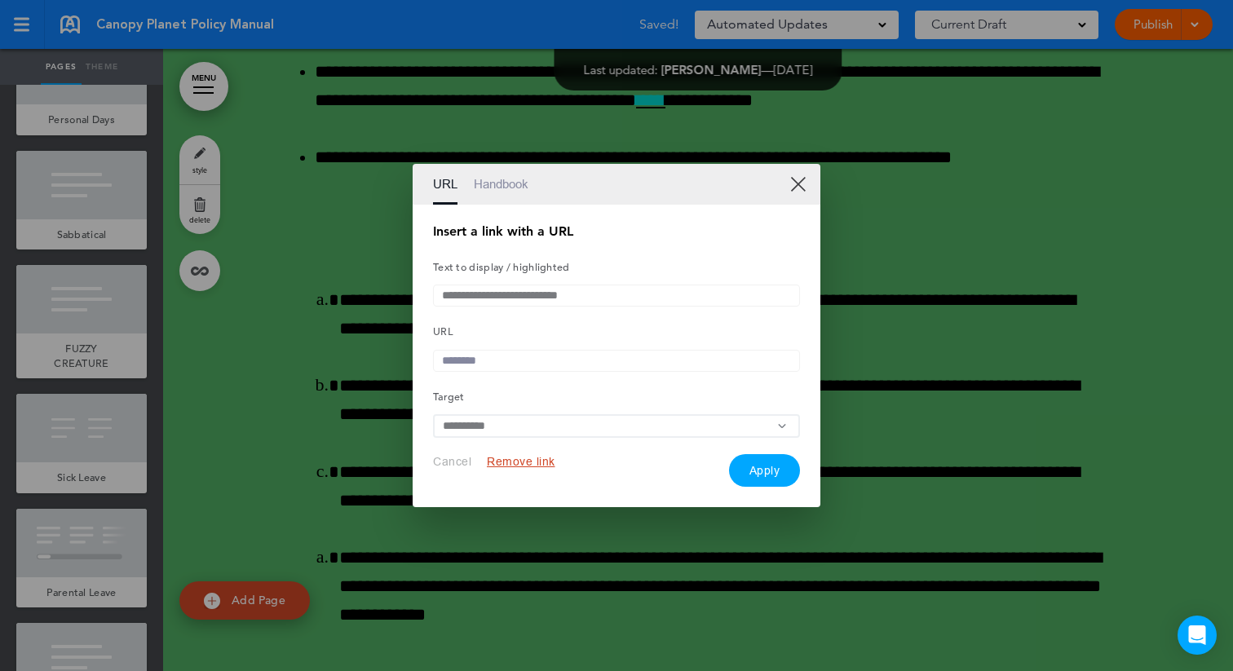
click at [565, 359] on input "text" at bounding box center [616, 361] width 367 height 22
click at [562, 361] on input "text" at bounding box center [616, 361] width 367 height 22
click at [799, 189] on div "URL Handbook" at bounding box center [617, 184] width 408 height 41
click at [551, 365] on input "text" at bounding box center [616, 361] width 367 height 22
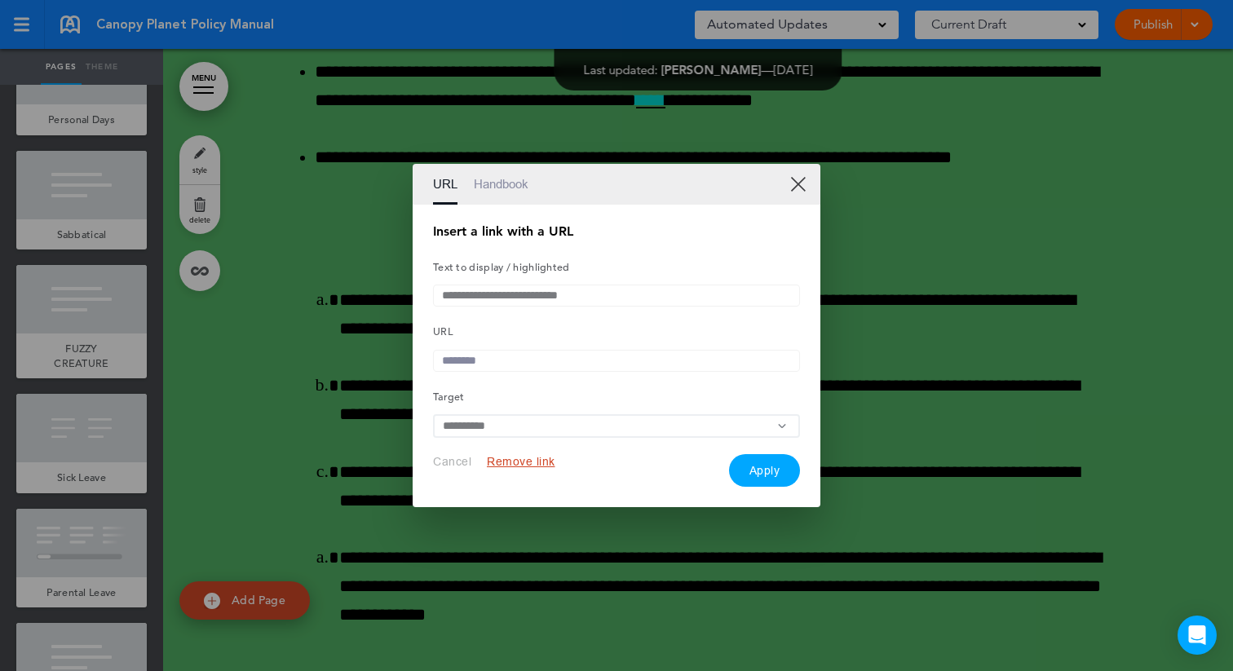
click at [792, 179] on link "XX" at bounding box center [797, 183] width 15 height 15
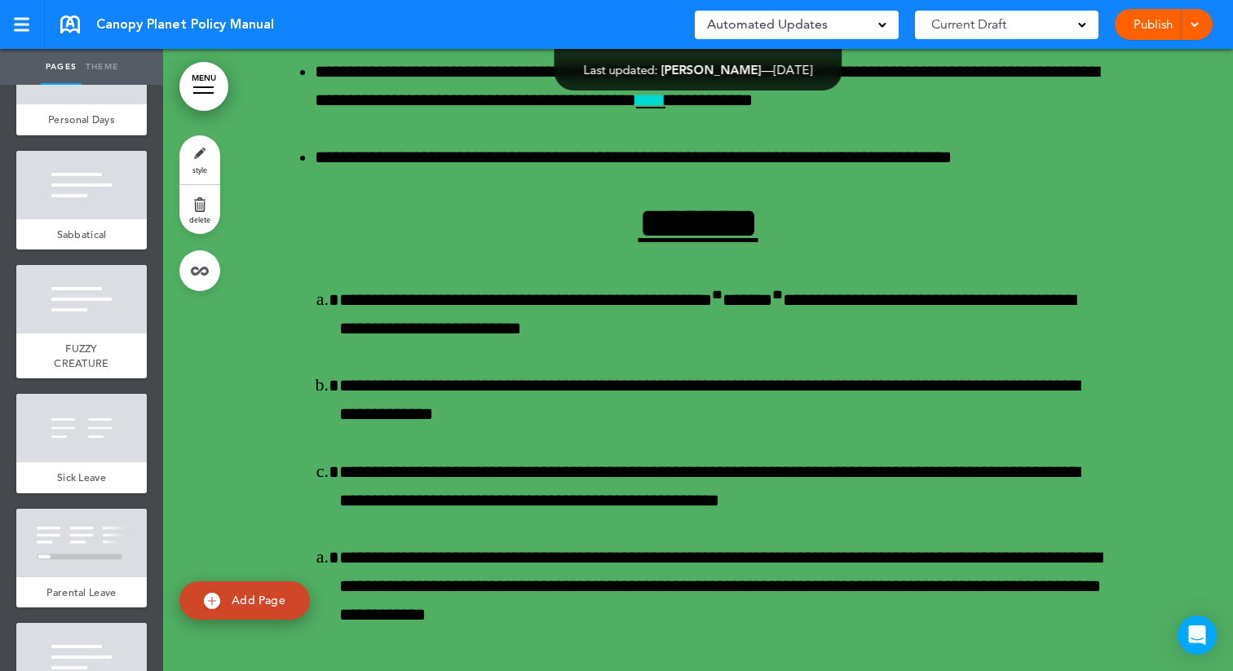
scroll to position [63093, 0]
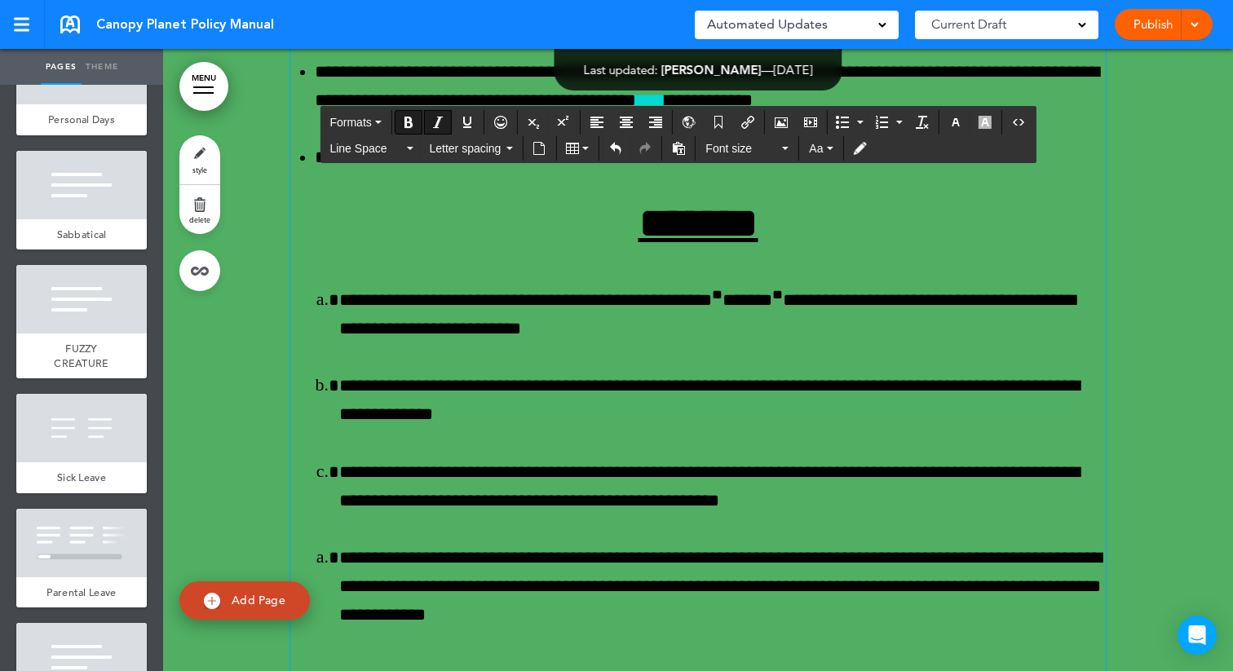
drag, startPoint x: 908, startPoint y: 437, endPoint x: 335, endPoint y: 466, distance: 573.4
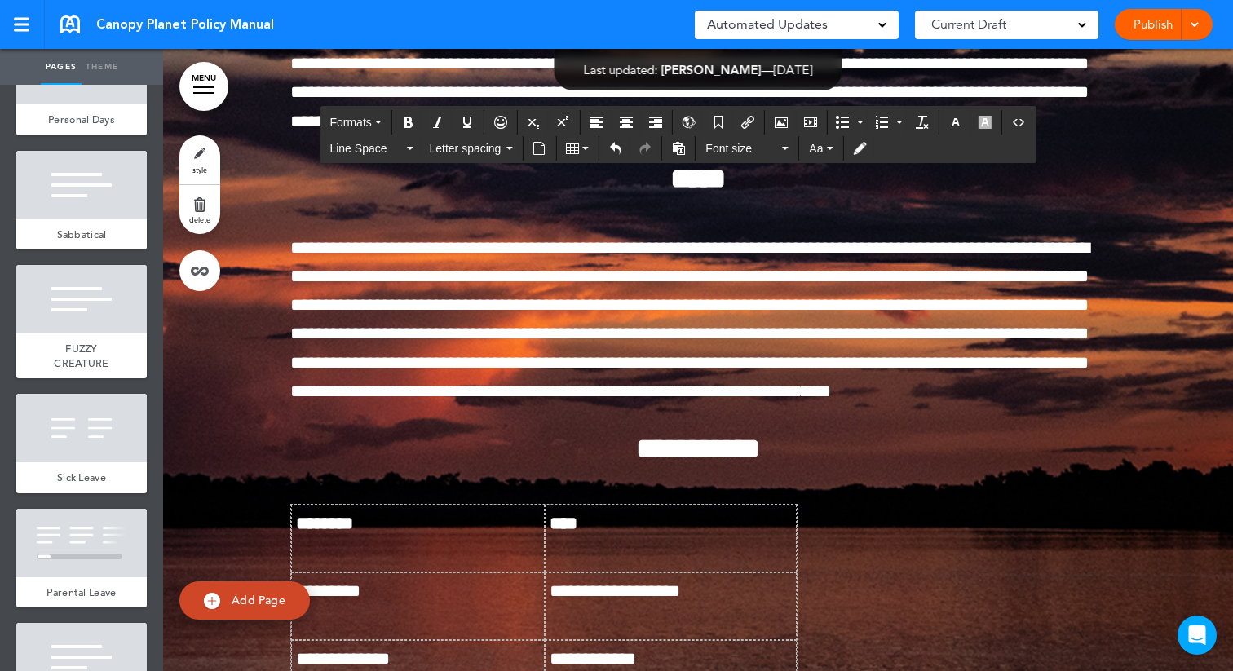
scroll to position [115574, 0]
drag, startPoint x: 635, startPoint y: 309, endPoint x: 278, endPoint y: 285, distance: 357.3
click at [743, 120] on icon "Insert/edit airmason link" at bounding box center [748, 122] width 13 height 13
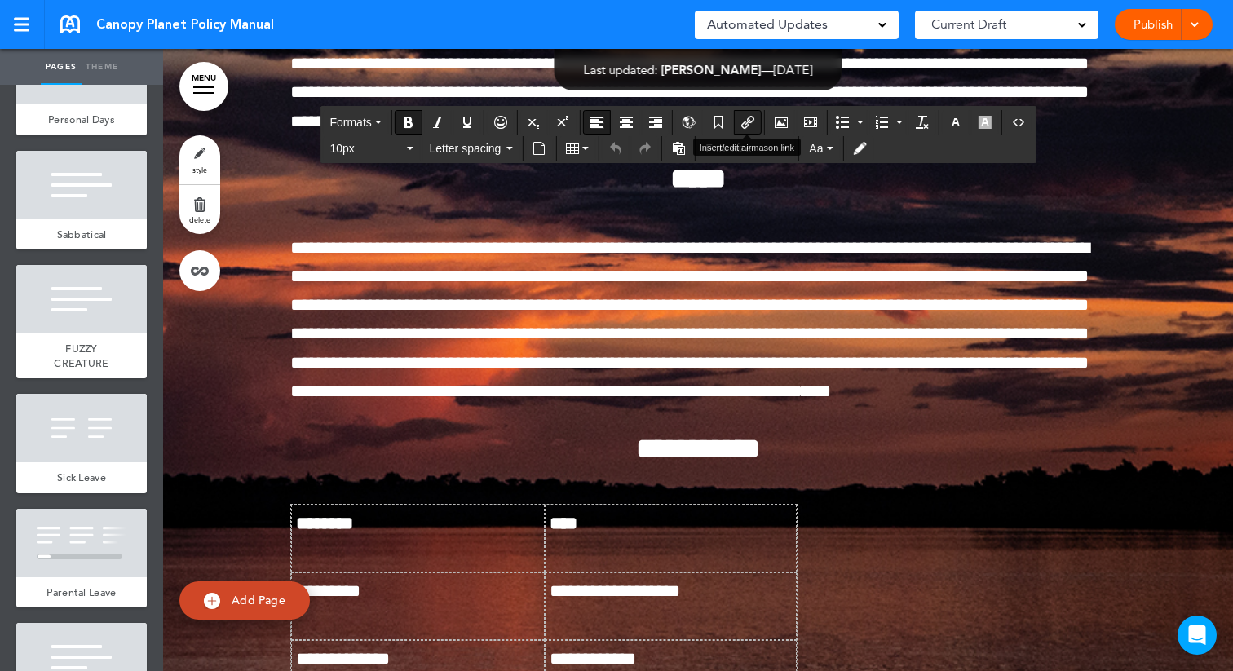
type input "**********"
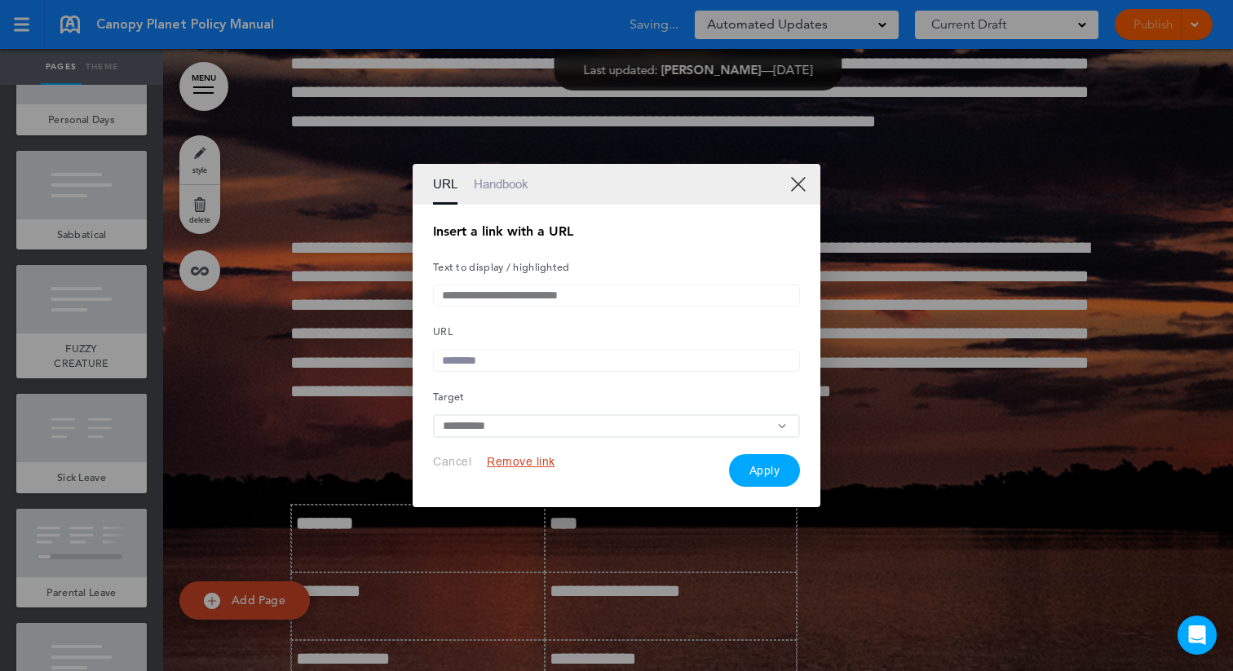
click at [568, 432] on input "**********" at bounding box center [616, 426] width 367 height 24
click at [543, 475] on li "Current Page" at bounding box center [616, 474] width 365 height 21
click at [799, 179] on link "XX" at bounding box center [797, 183] width 15 height 15
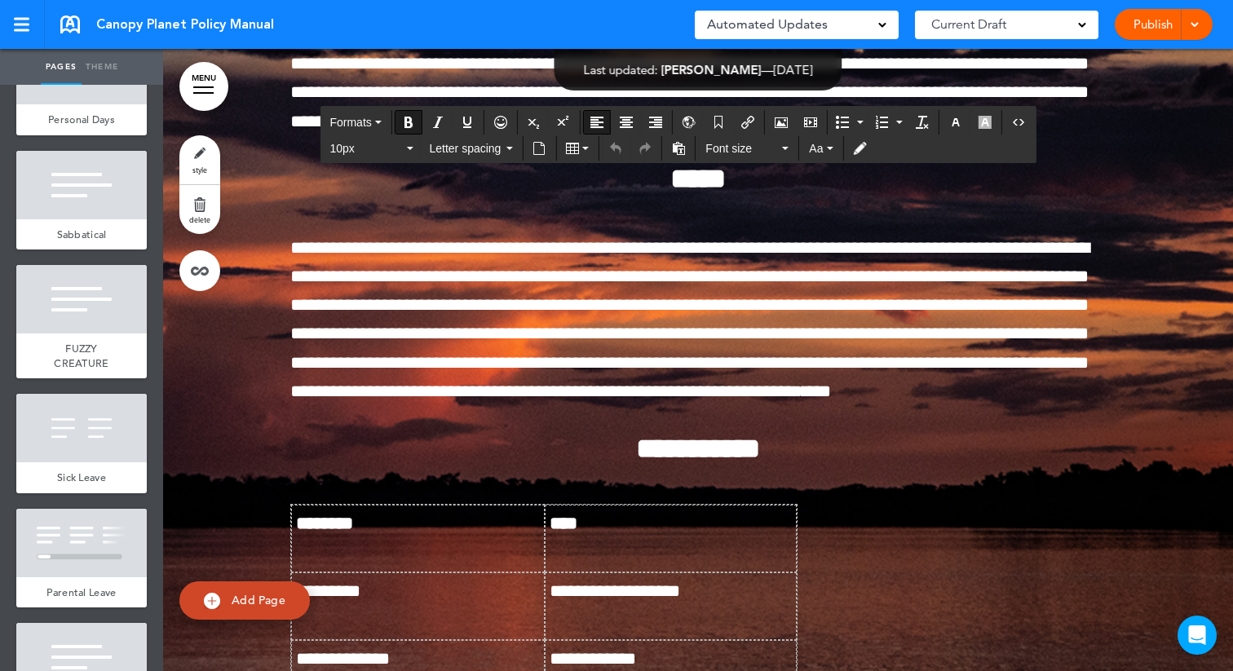
click at [748, 120] on icon "Insert/edit airmason link" at bounding box center [748, 122] width 13 height 13
type input "**********"
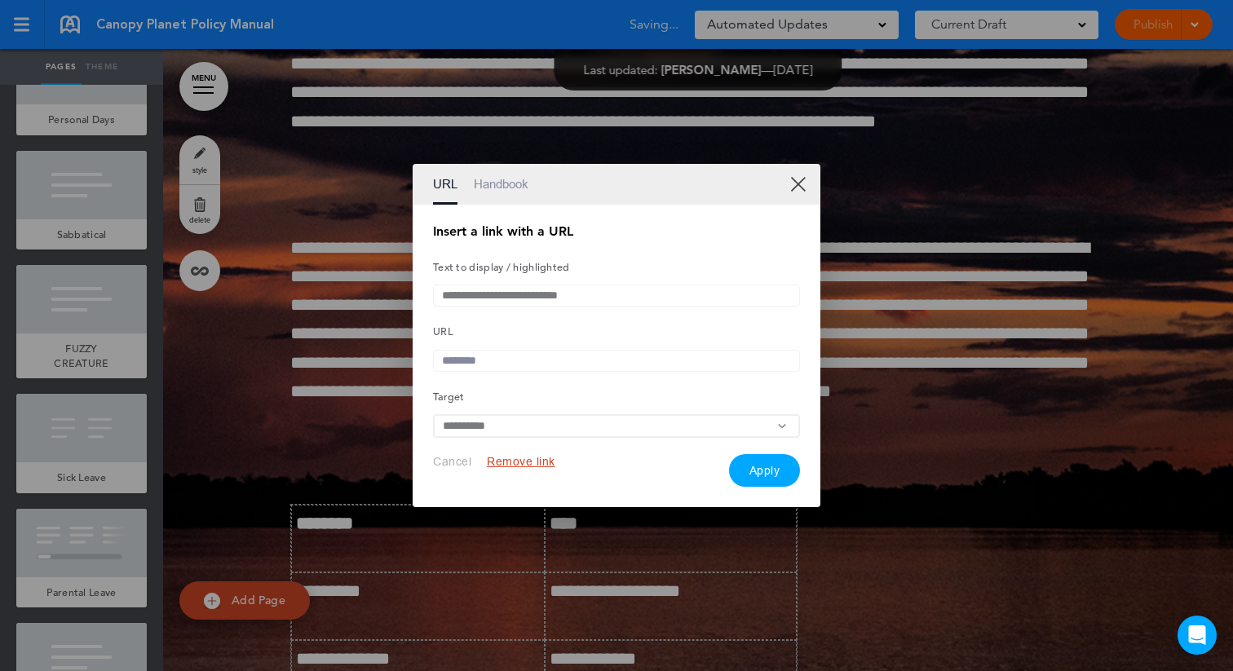
click at [513, 183] on link "Handbook" at bounding box center [501, 184] width 55 height 41
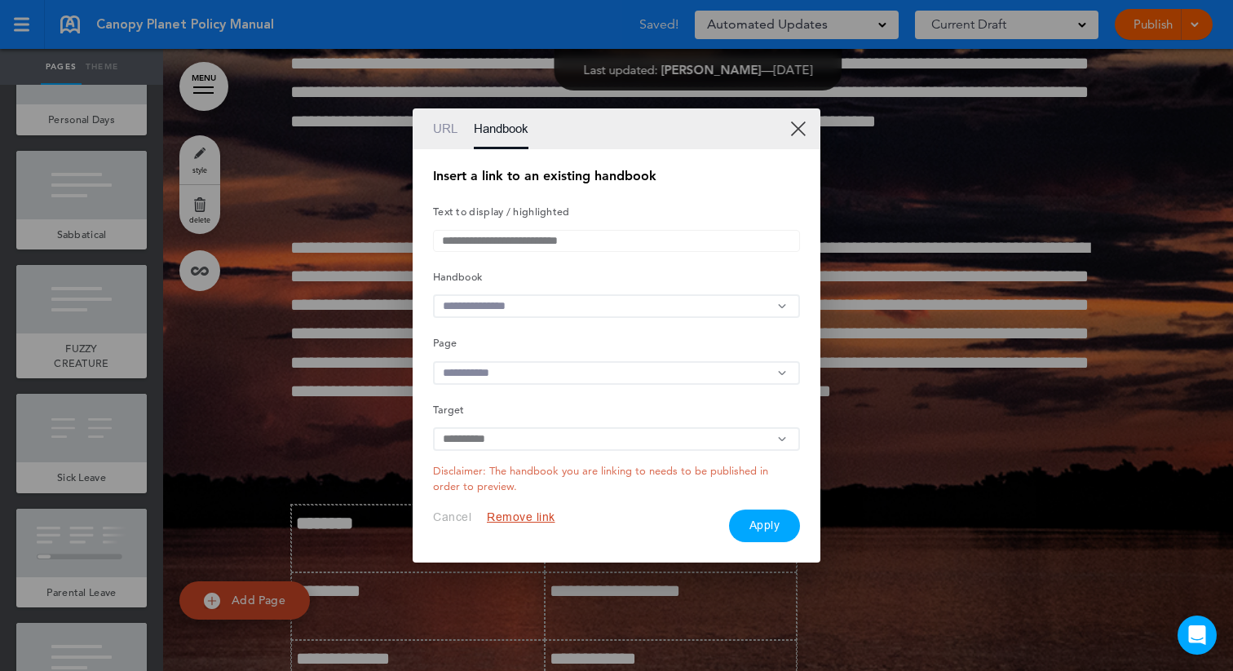
click at [806, 121] on link "XX" at bounding box center [797, 128] width 15 height 15
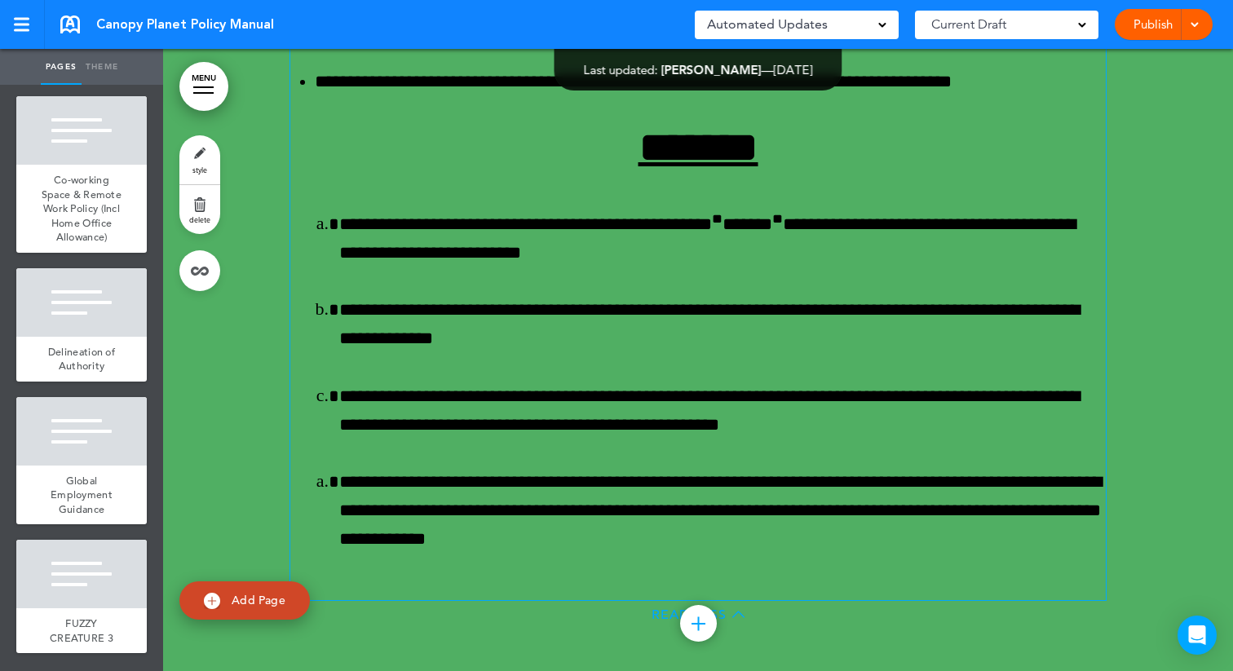
scroll to position [63168, 0]
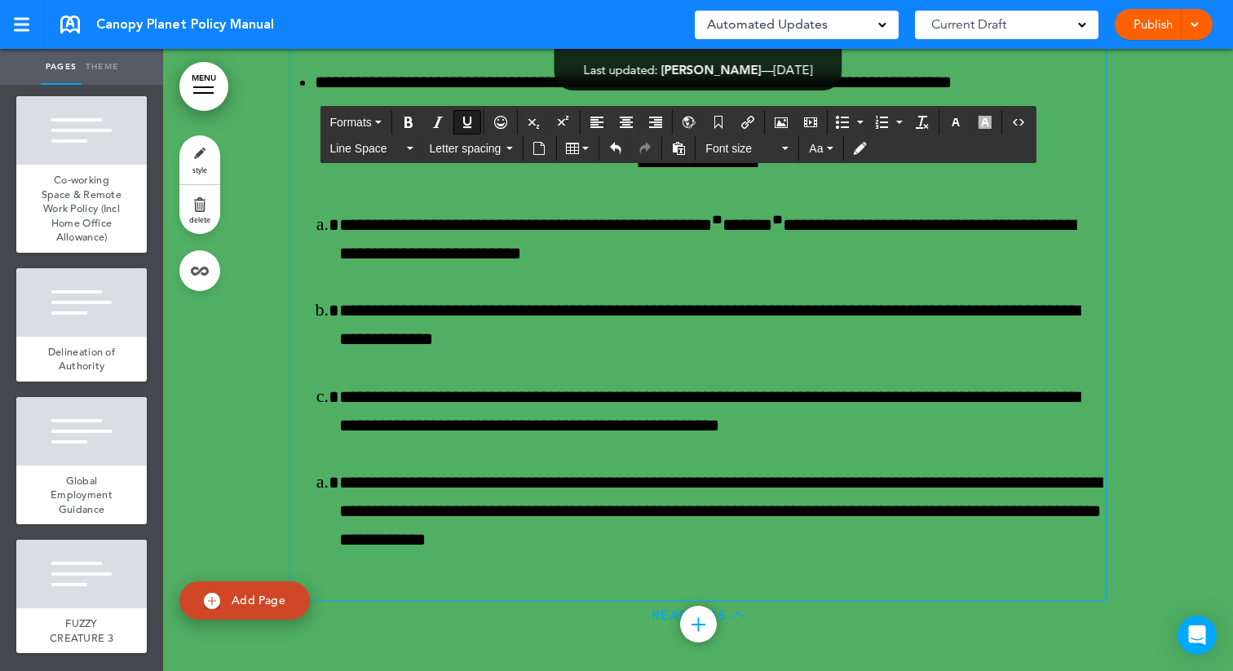
drag, startPoint x: 336, startPoint y: 388, endPoint x: 909, endPoint y: 360, distance: 573.4
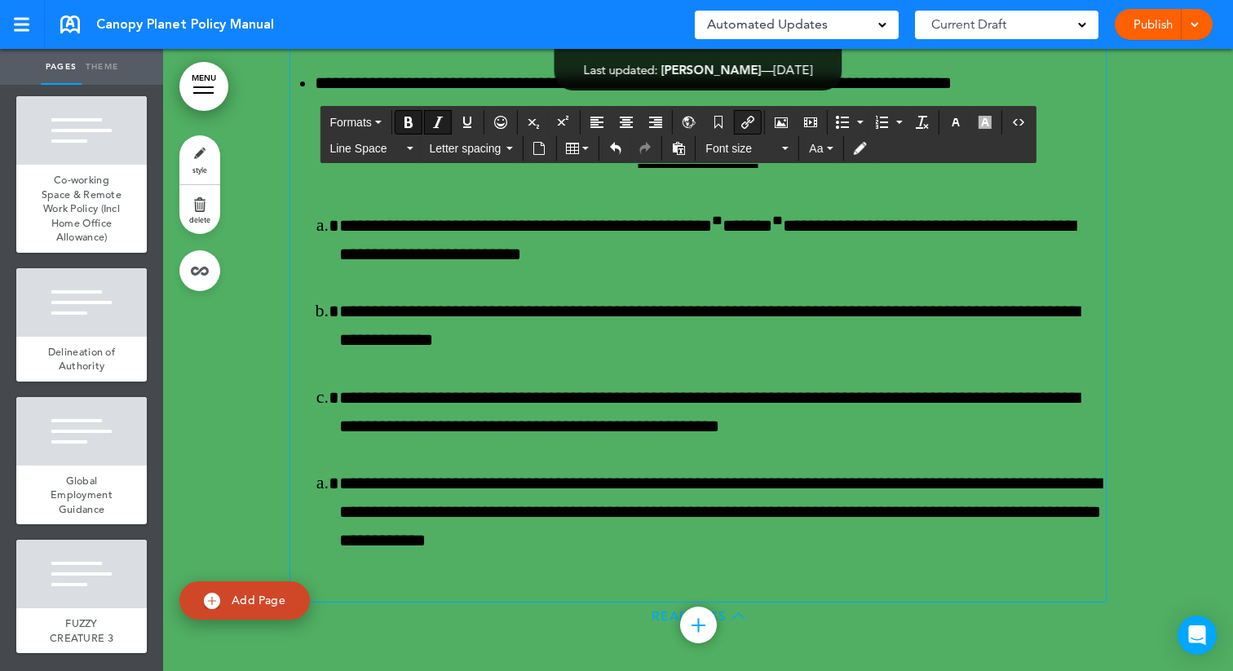
scroll to position [63169, 0]
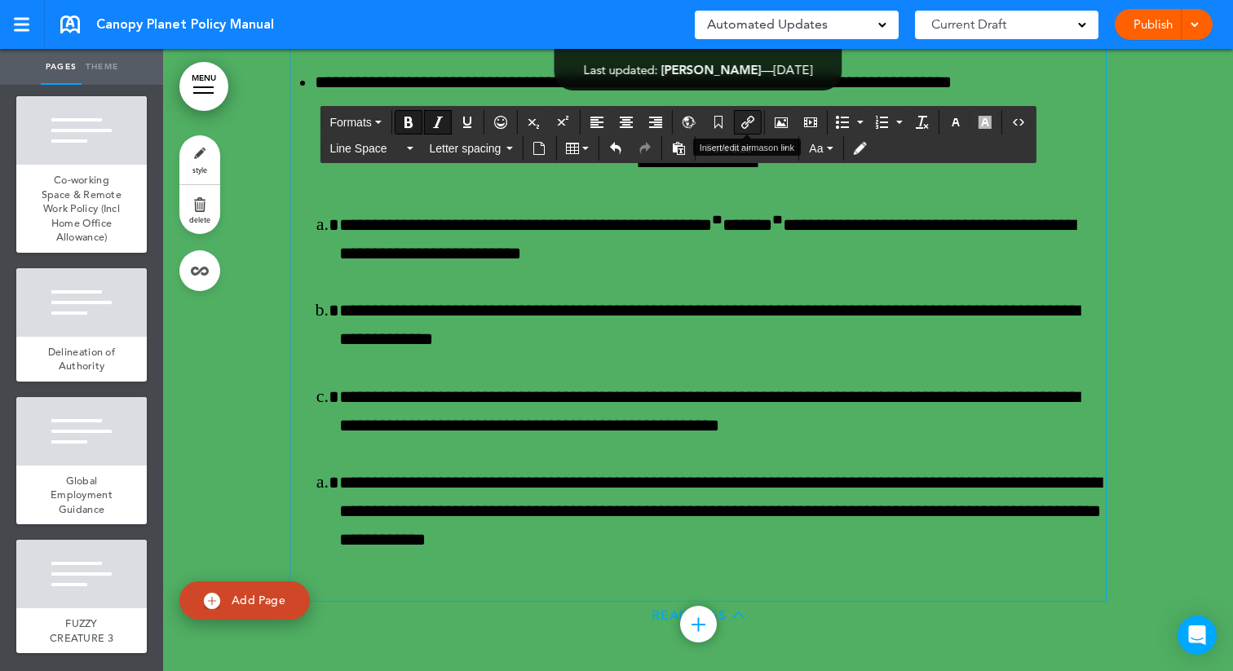
click at [745, 121] on icon "Insert/edit airmason link" at bounding box center [748, 122] width 13 height 13
type input "**********"
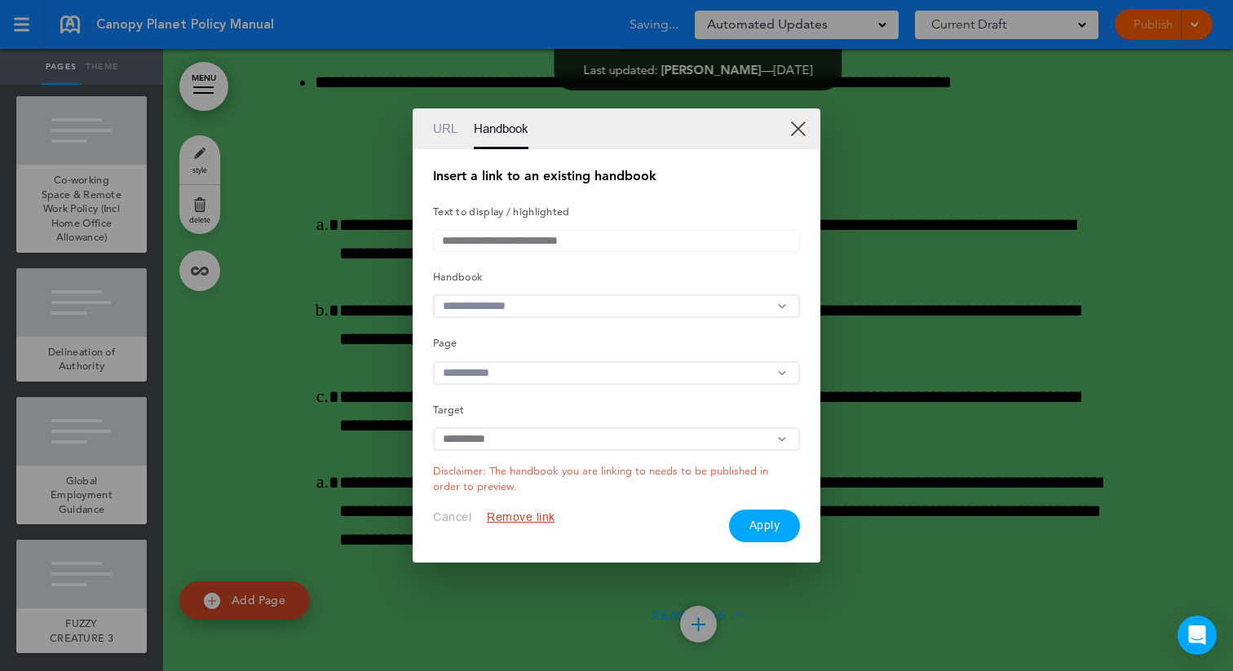
click at [510, 302] on input "text" at bounding box center [616, 306] width 367 height 24
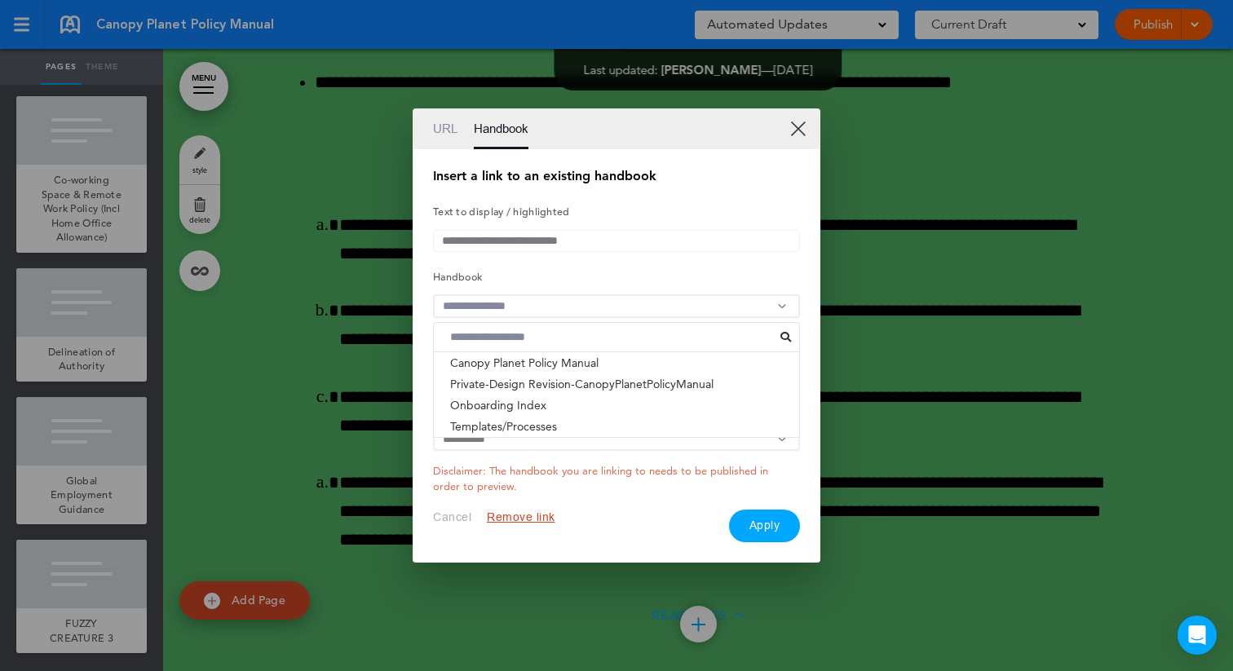
click at [510, 303] on input "text" at bounding box center [616, 306] width 367 height 24
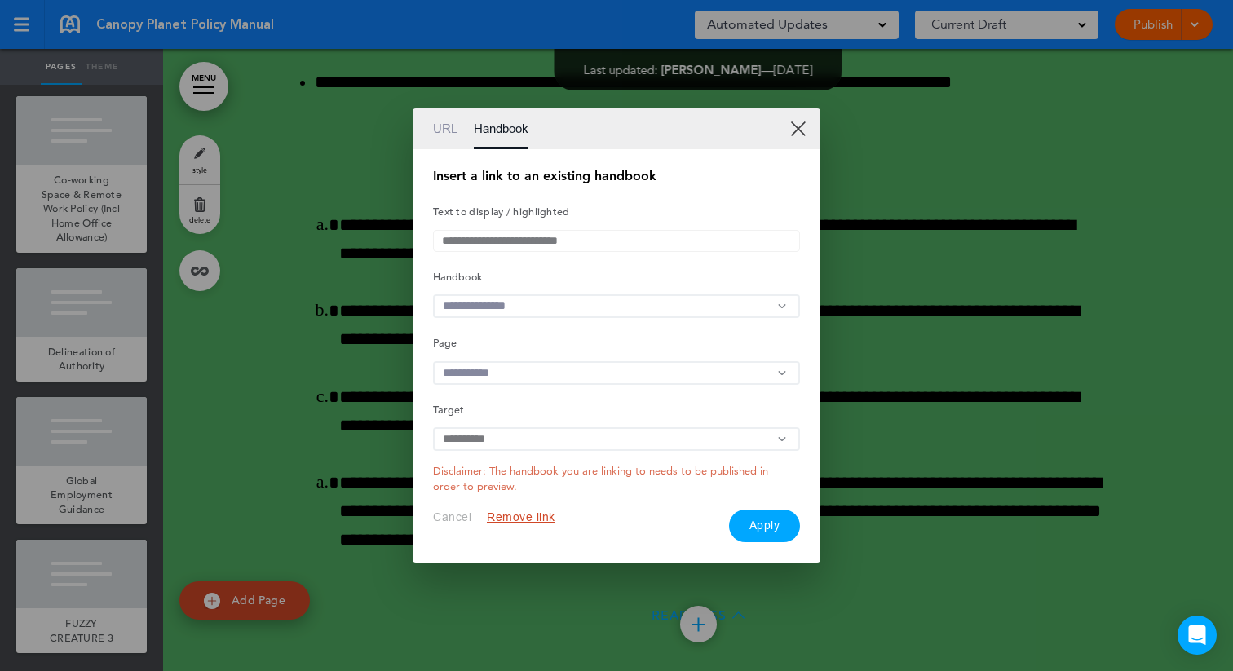
click at [510, 303] on input "text" at bounding box center [616, 306] width 367 height 24
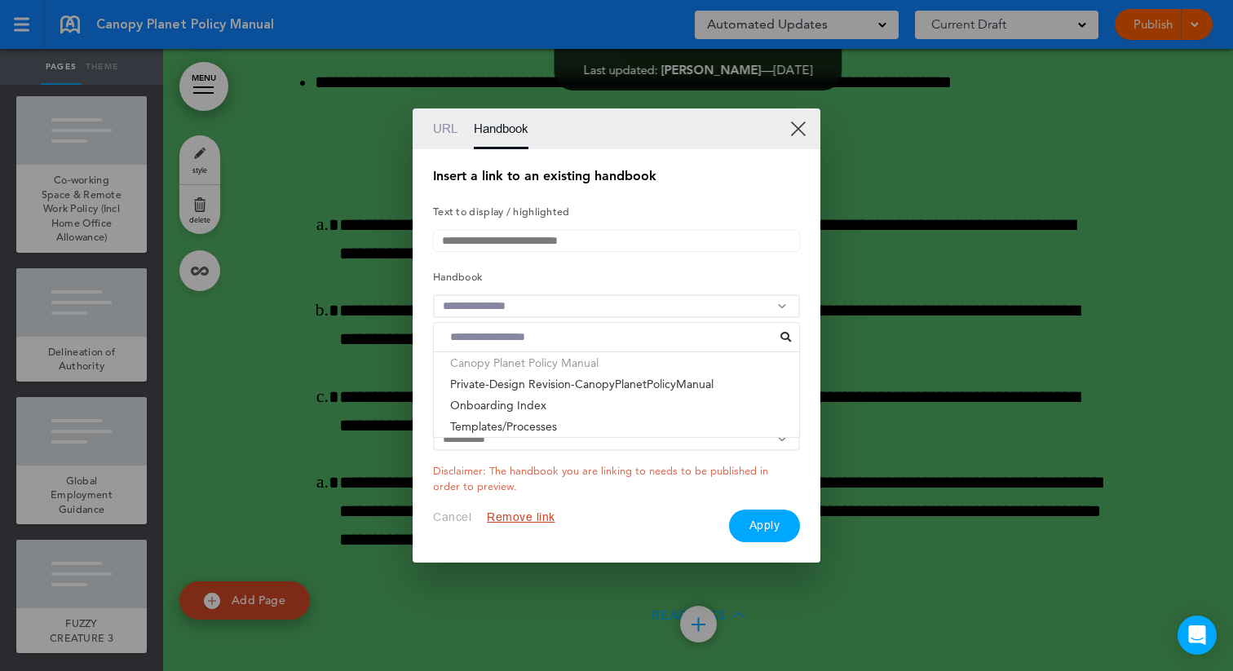
click at [530, 370] on li "Canopy Planet Policy Manual" at bounding box center [616, 362] width 365 height 21
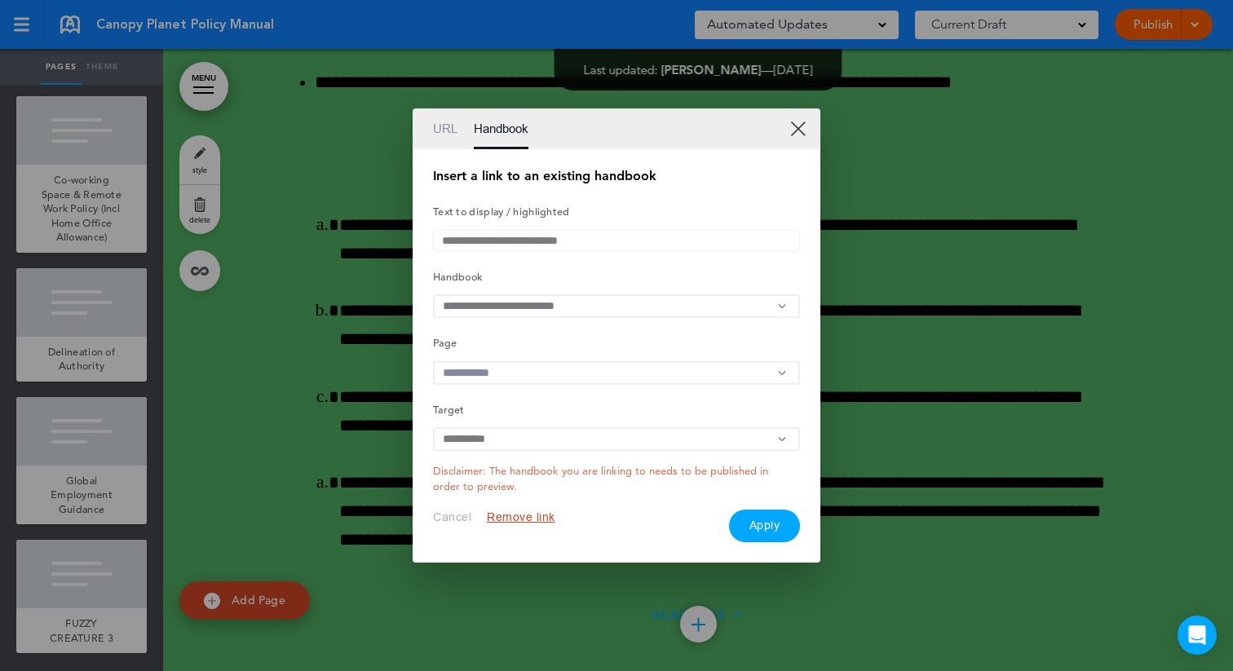
click at [507, 371] on input "text" at bounding box center [616, 373] width 367 height 24
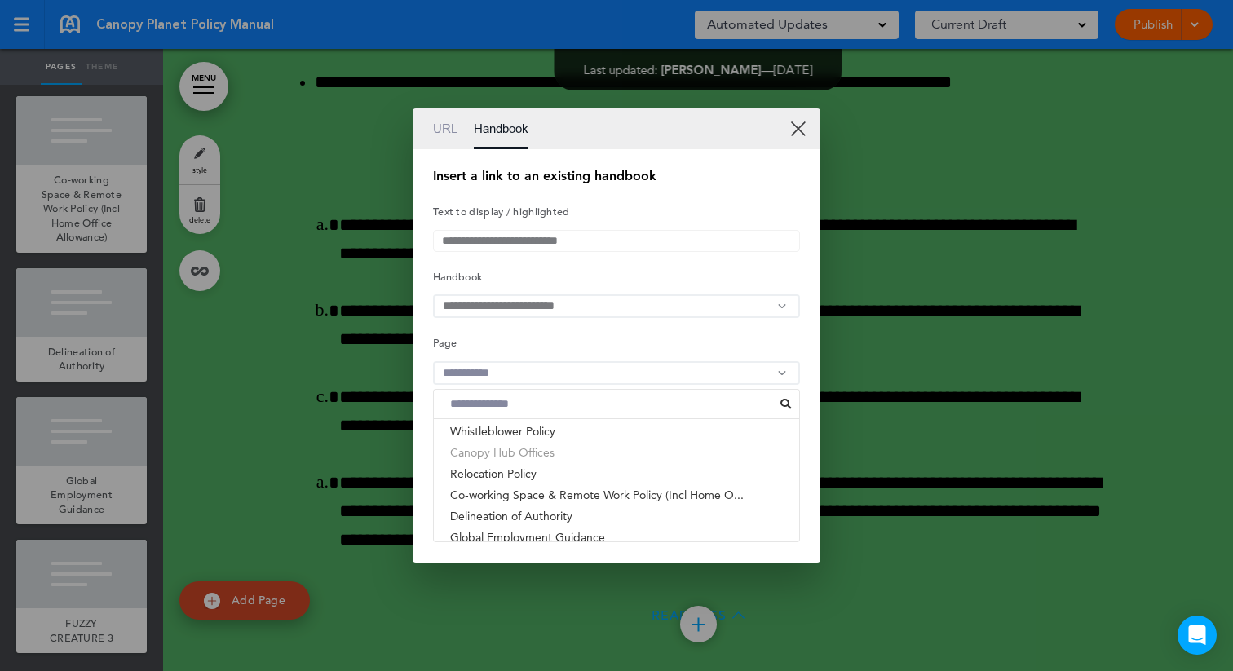
scroll to position [1360, 0]
click at [594, 498] on li "Co-working Space & Remote Work Policy (Incl Home O..." at bounding box center [616, 490] width 365 height 21
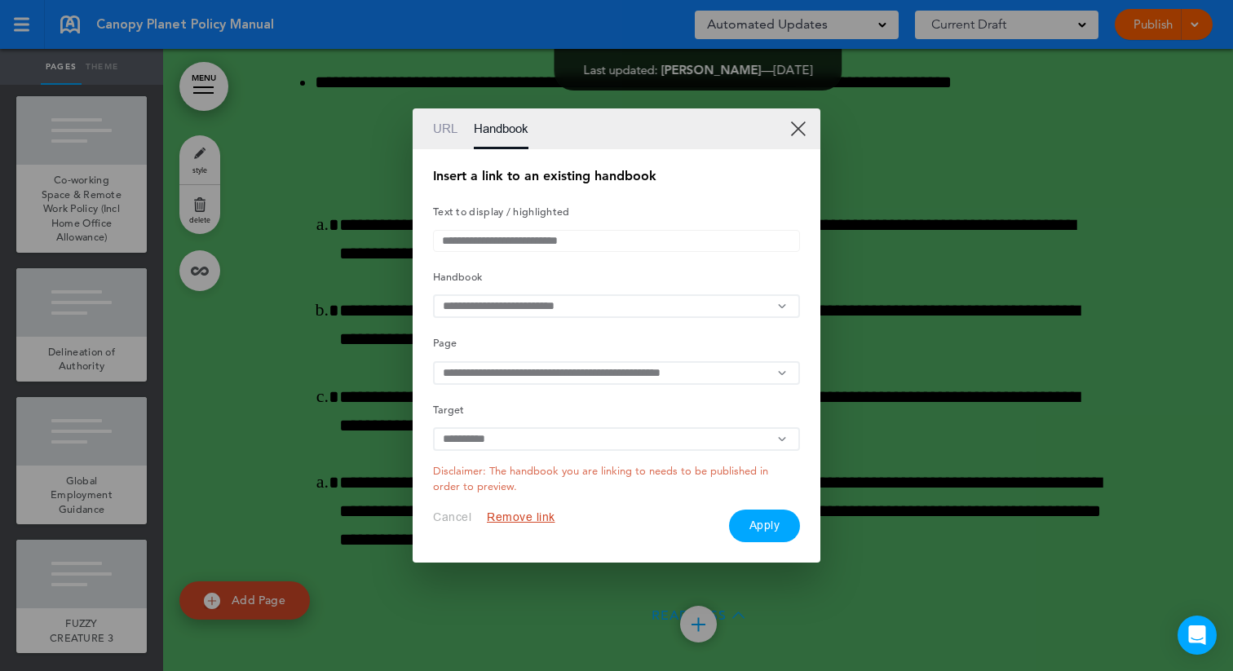
click at [759, 538] on button "Apply" at bounding box center [765, 526] width 72 height 33
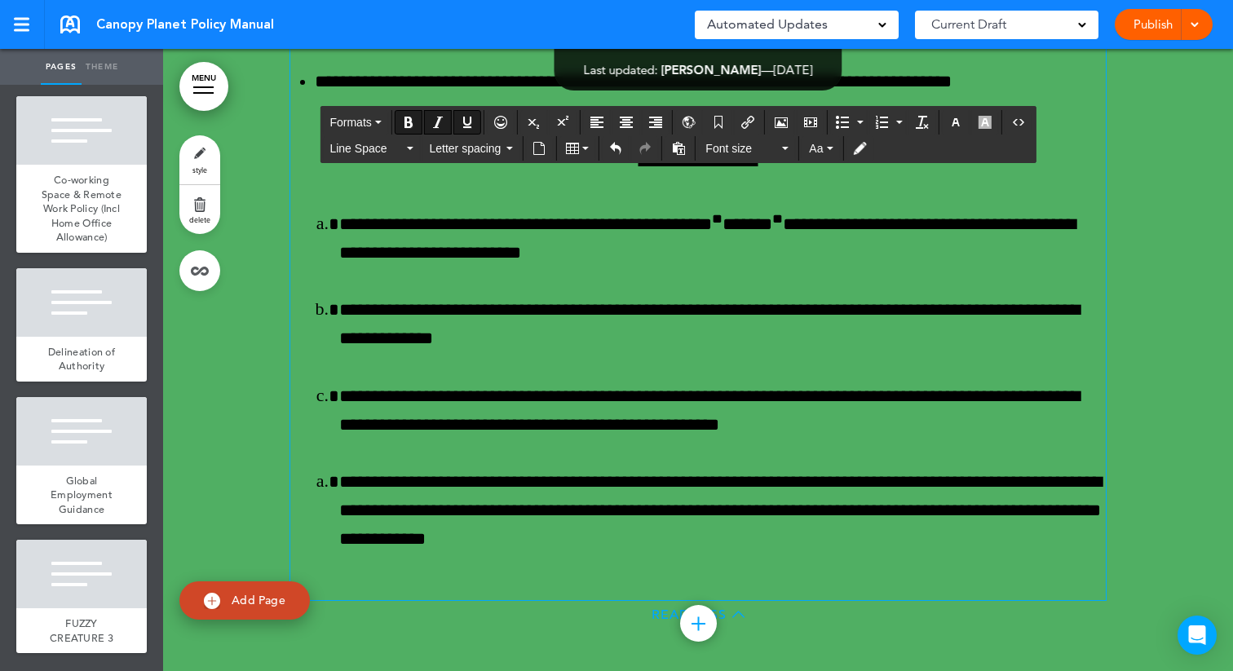
scroll to position [63168, 0]
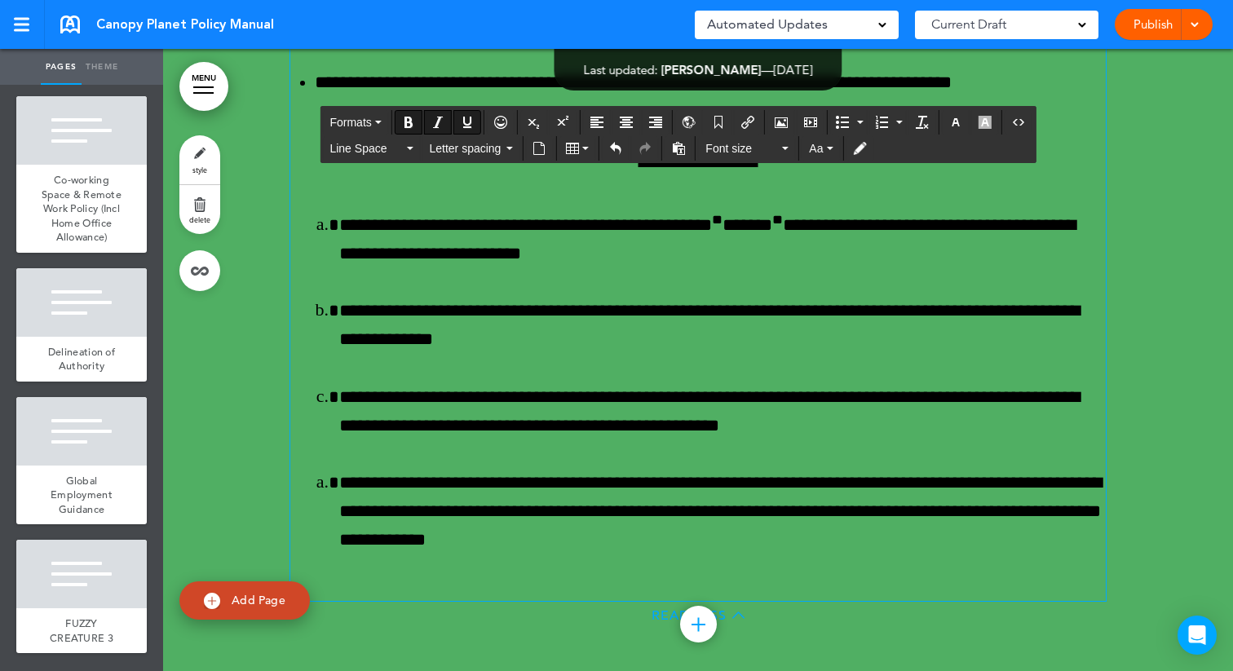
drag, startPoint x: 904, startPoint y: 358, endPoint x: 337, endPoint y: 397, distance: 568.3
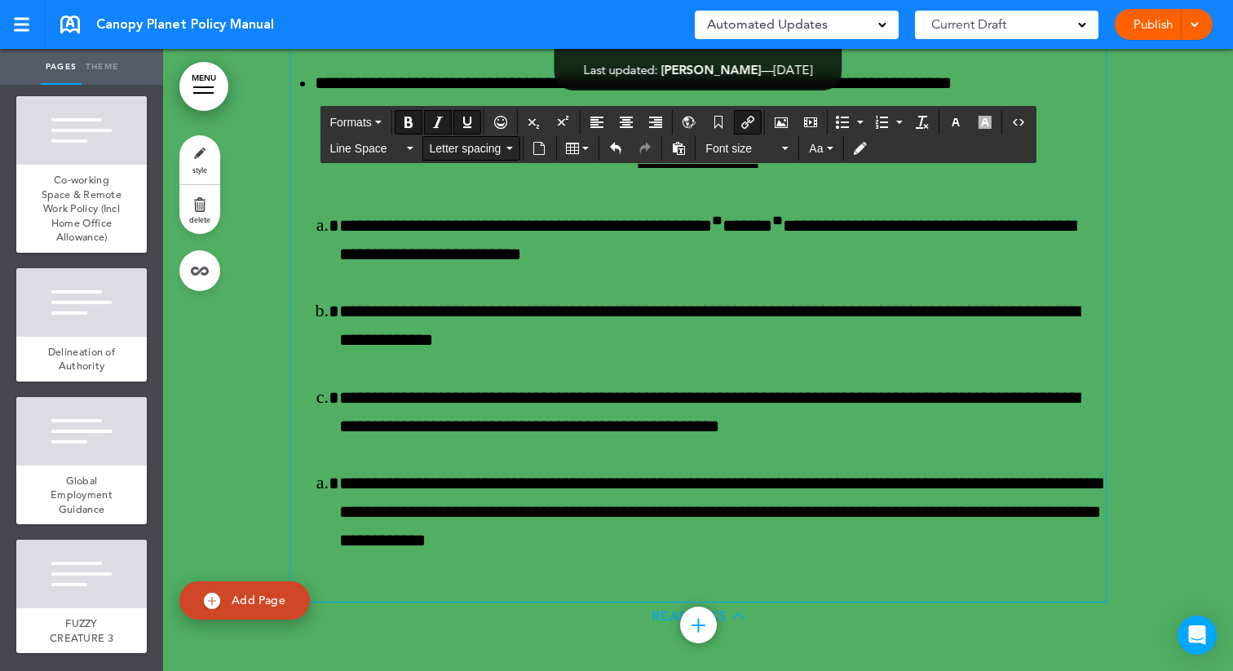
scroll to position [63169, 0]
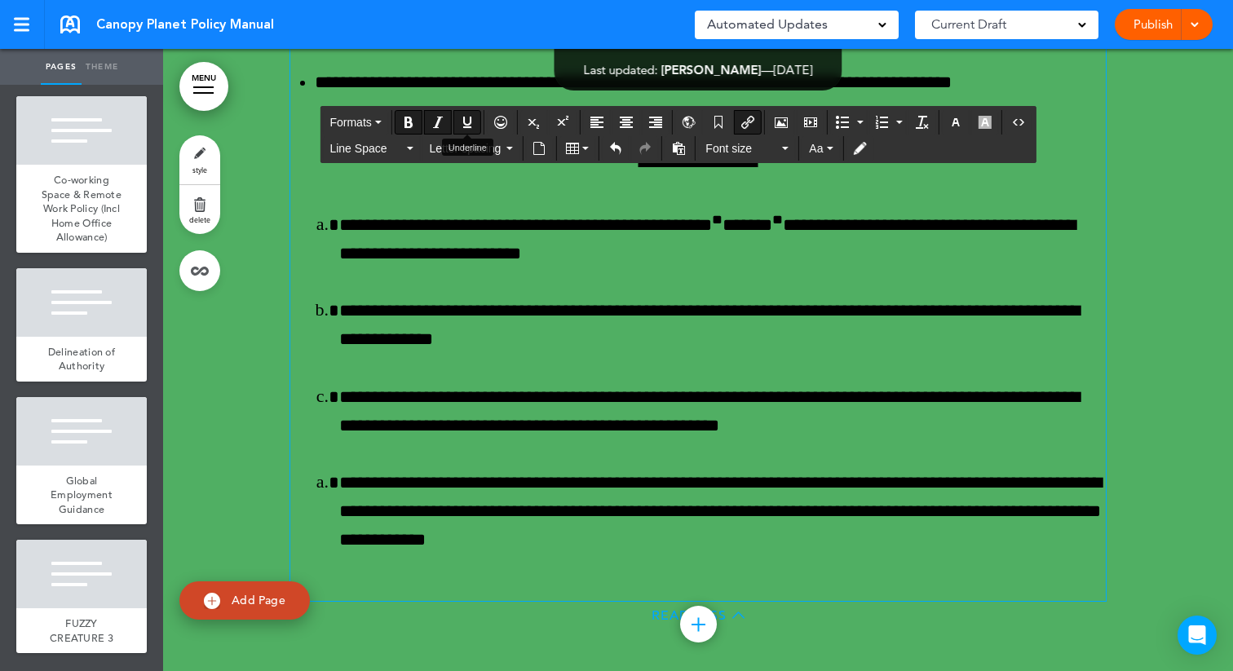
click at [472, 122] on icon "Underline" at bounding box center [467, 122] width 13 height 13
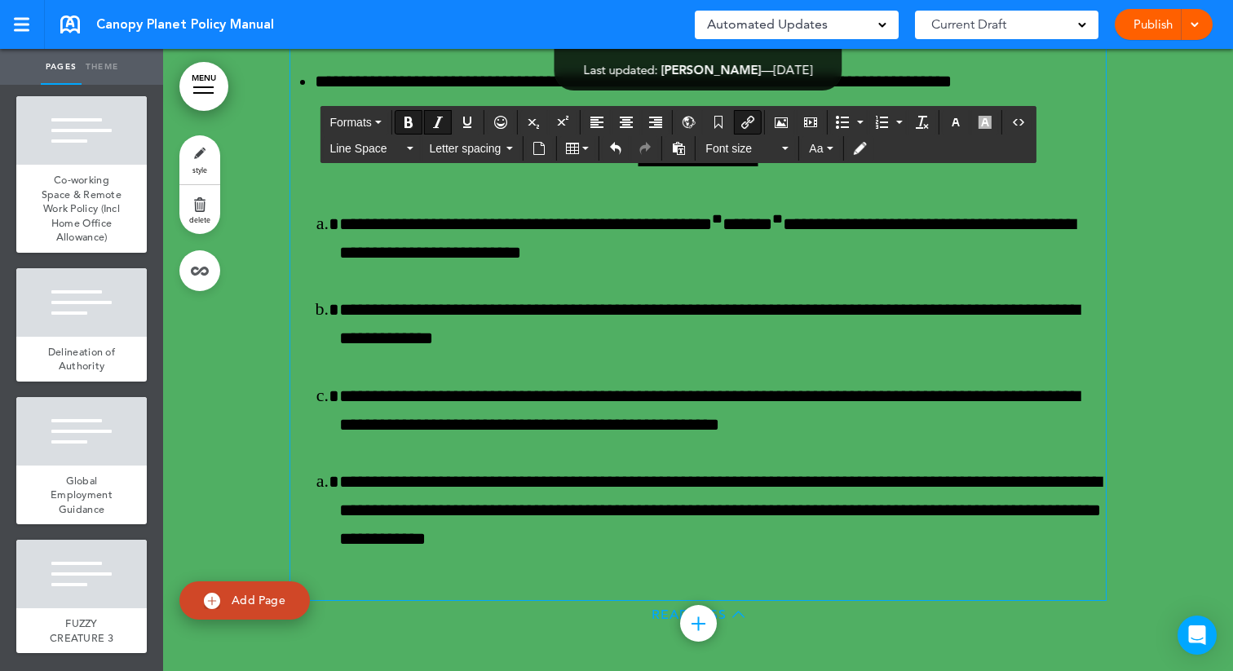
scroll to position [63168, 0]
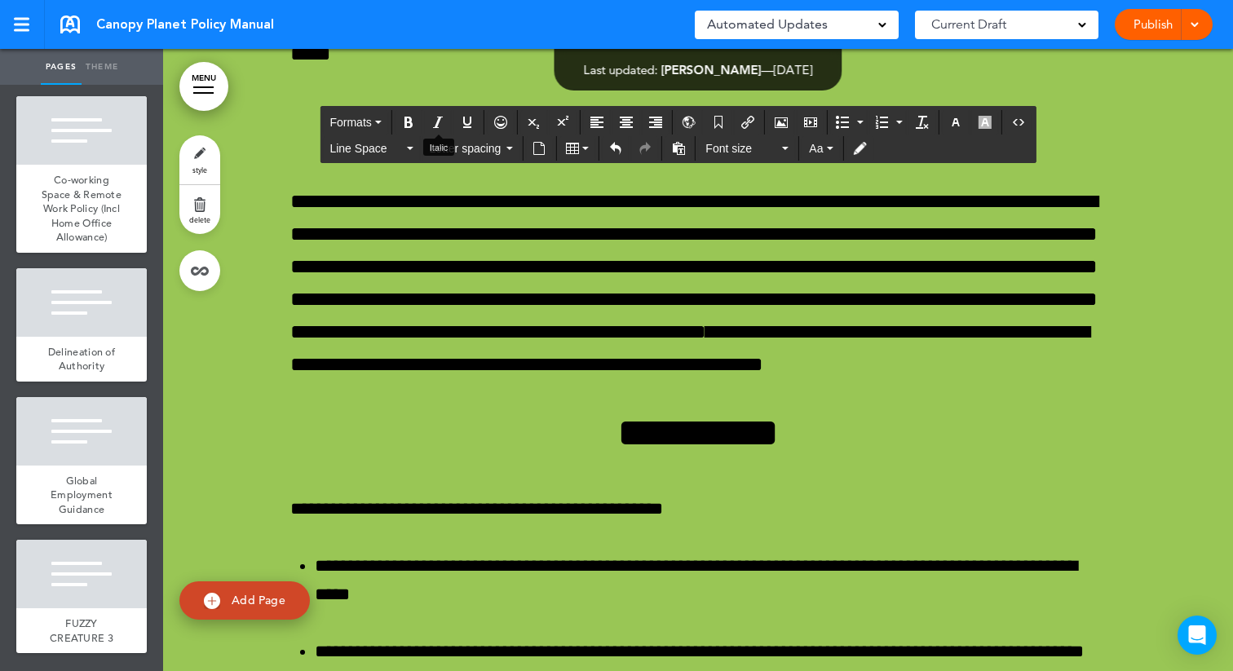
scroll to position [64319, 0]
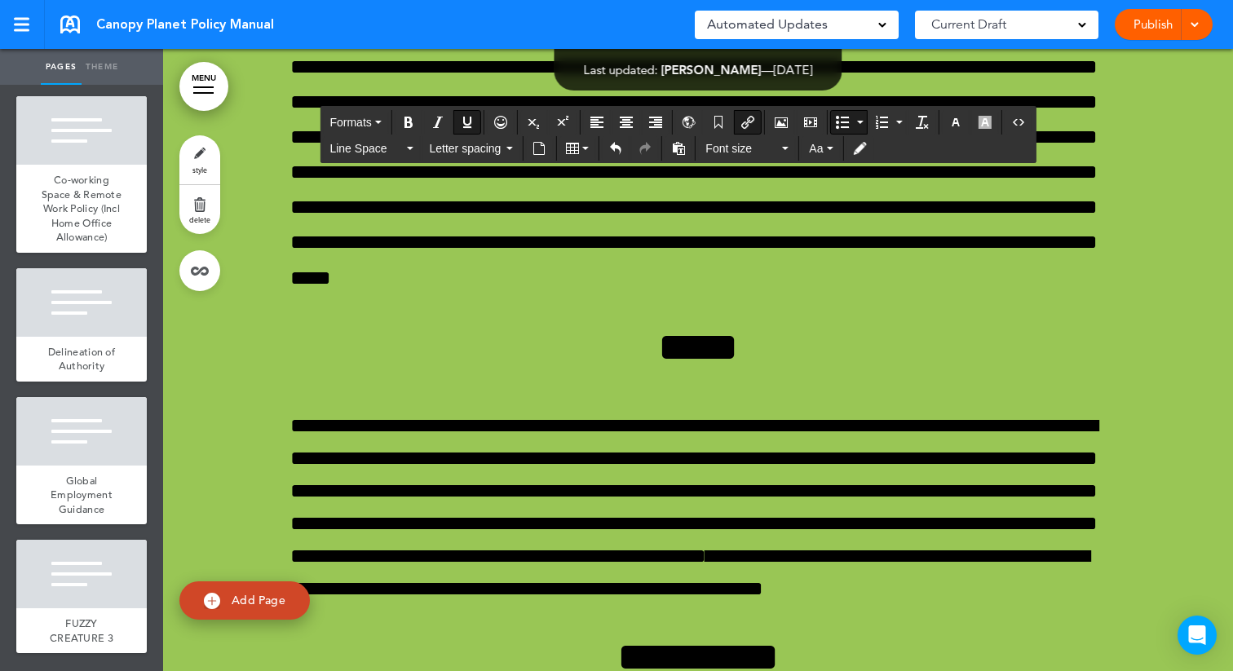
scroll to position [64097, 0]
